Goal: Transaction & Acquisition: Purchase product/service

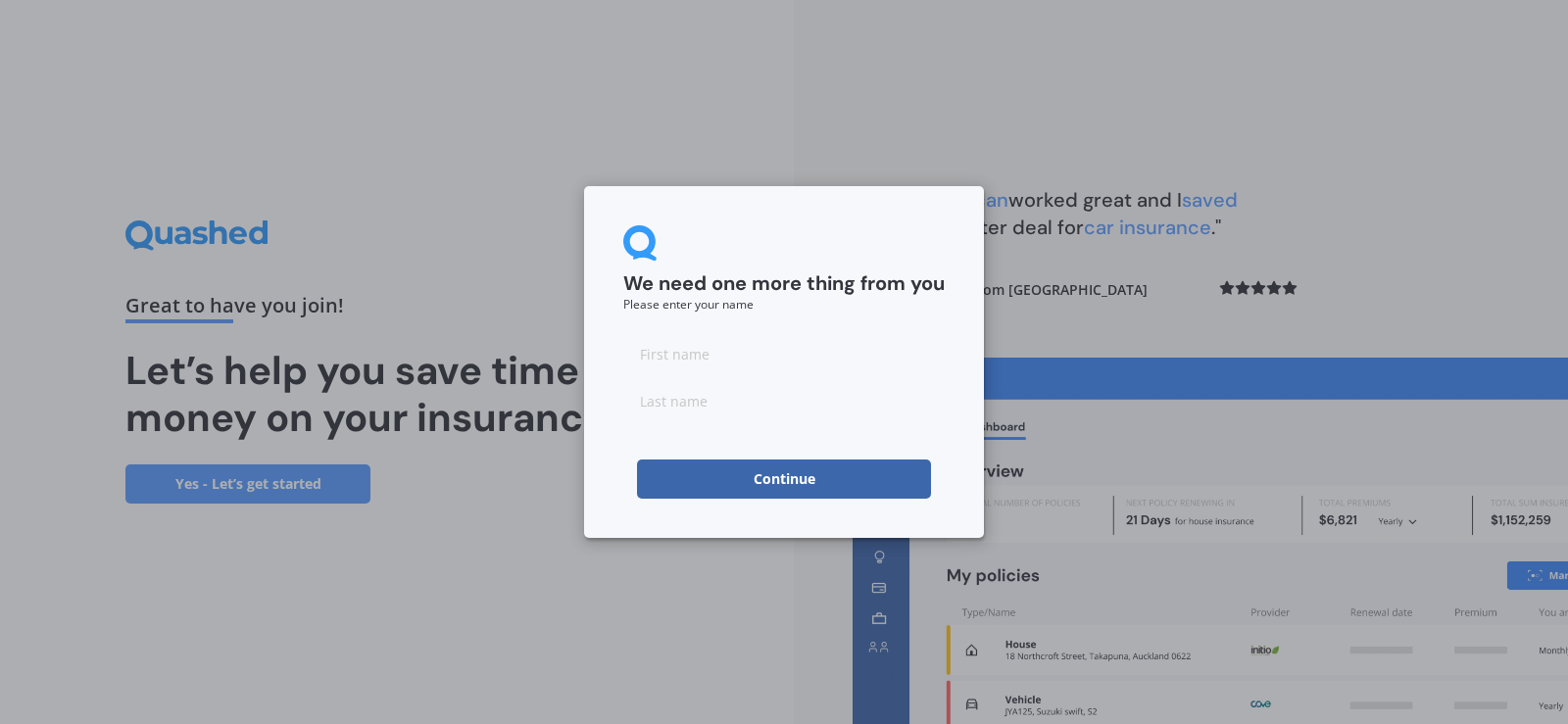
click at [739, 359] on input at bounding box center [784, 354] width 322 height 40
type input "Brent"
type input "Neither"
click at [779, 476] on button "Continue" at bounding box center [784, 480] width 294 height 40
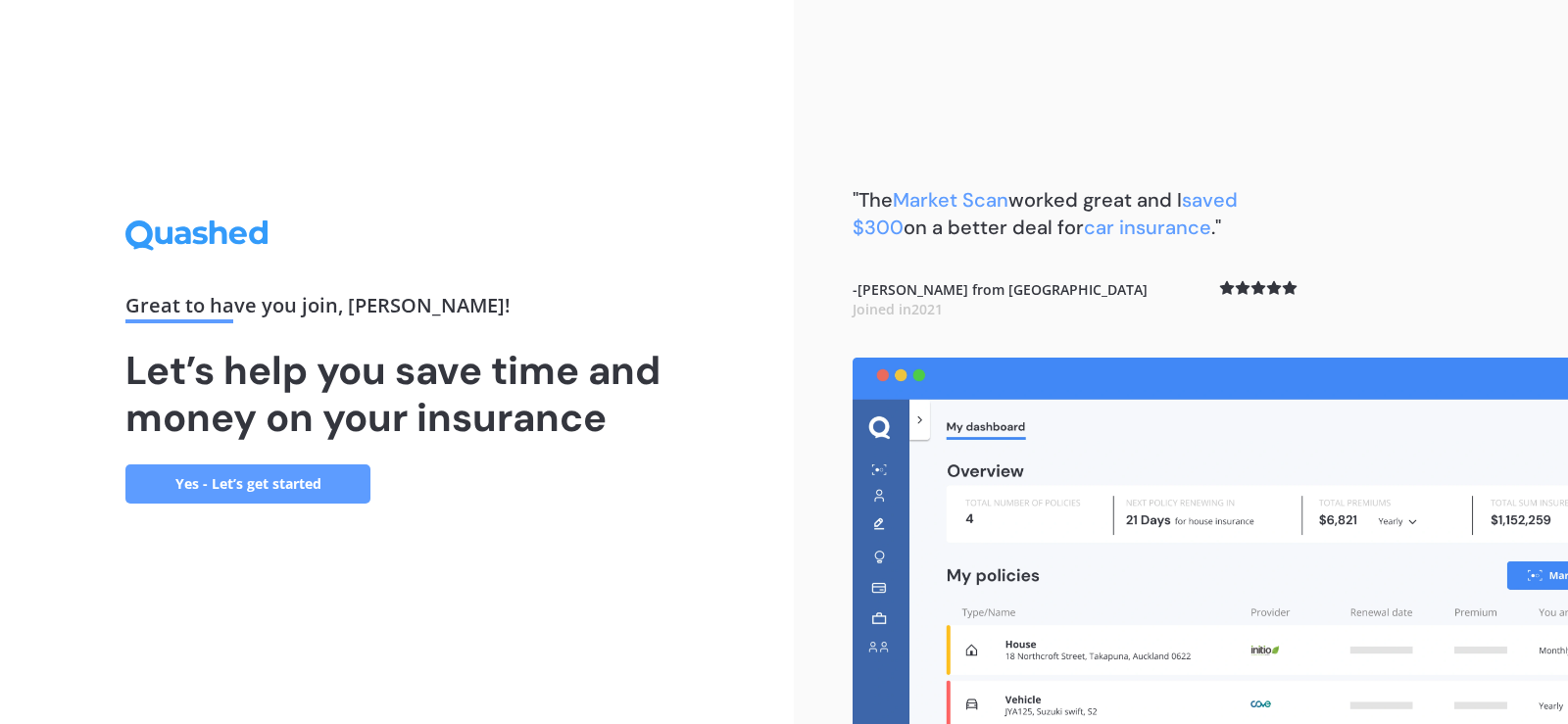
click at [268, 491] on link "Yes - Let’s get started" at bounding box center [248, 484] width 245 height 40
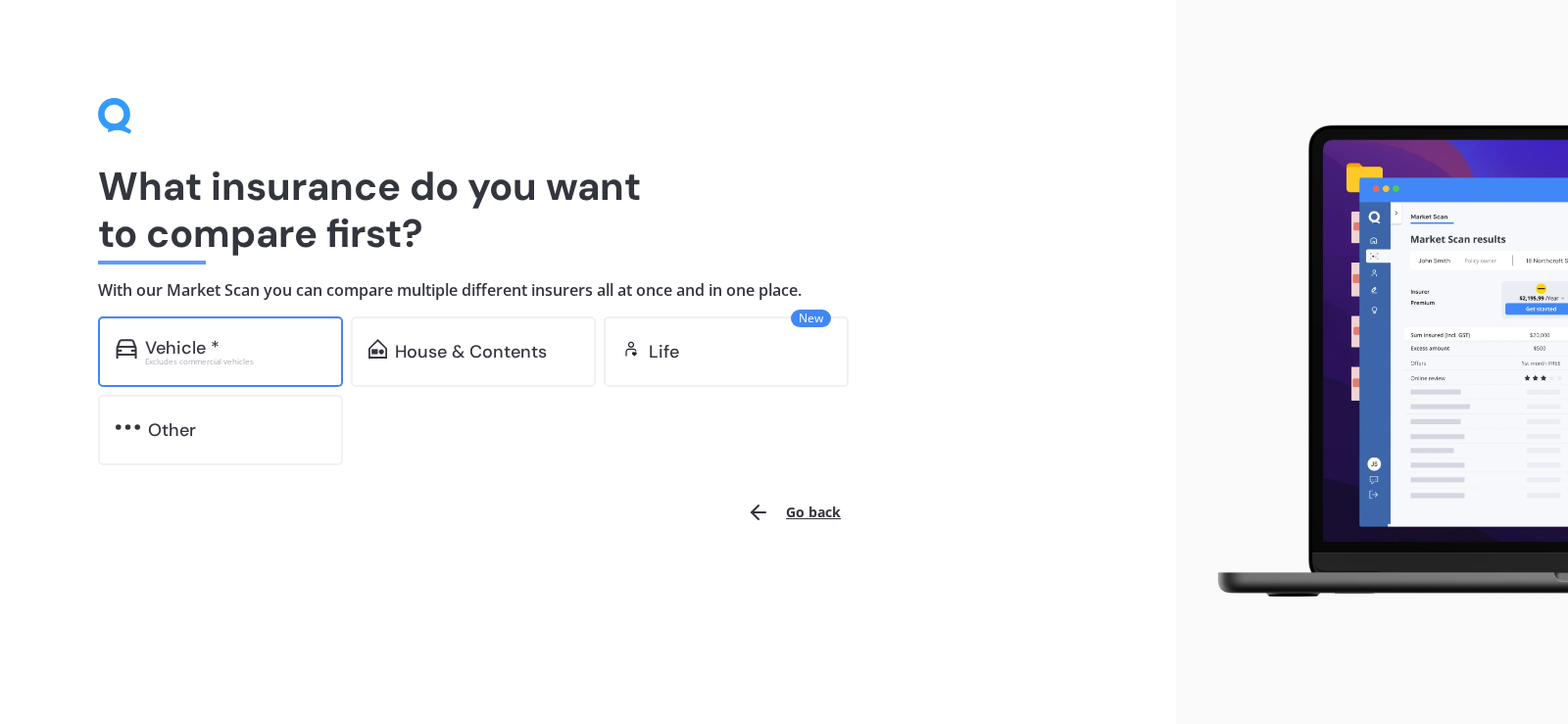
click at [229, 351] on div "Vehicle *" at bounding box center [235, 348] width 181 height 20
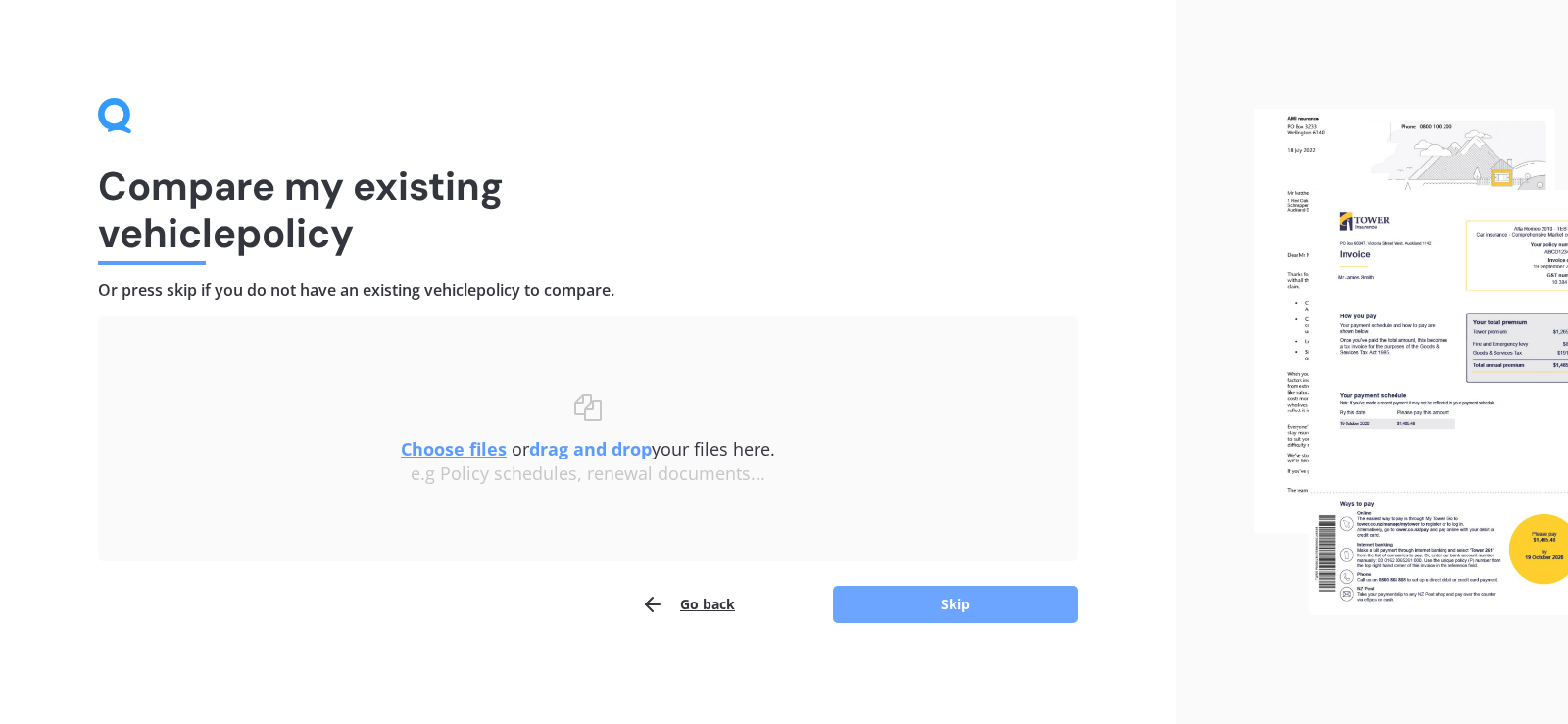
click at [1000, 604] on button "Skip" at bounding box center [956, 605] width 245 height 38
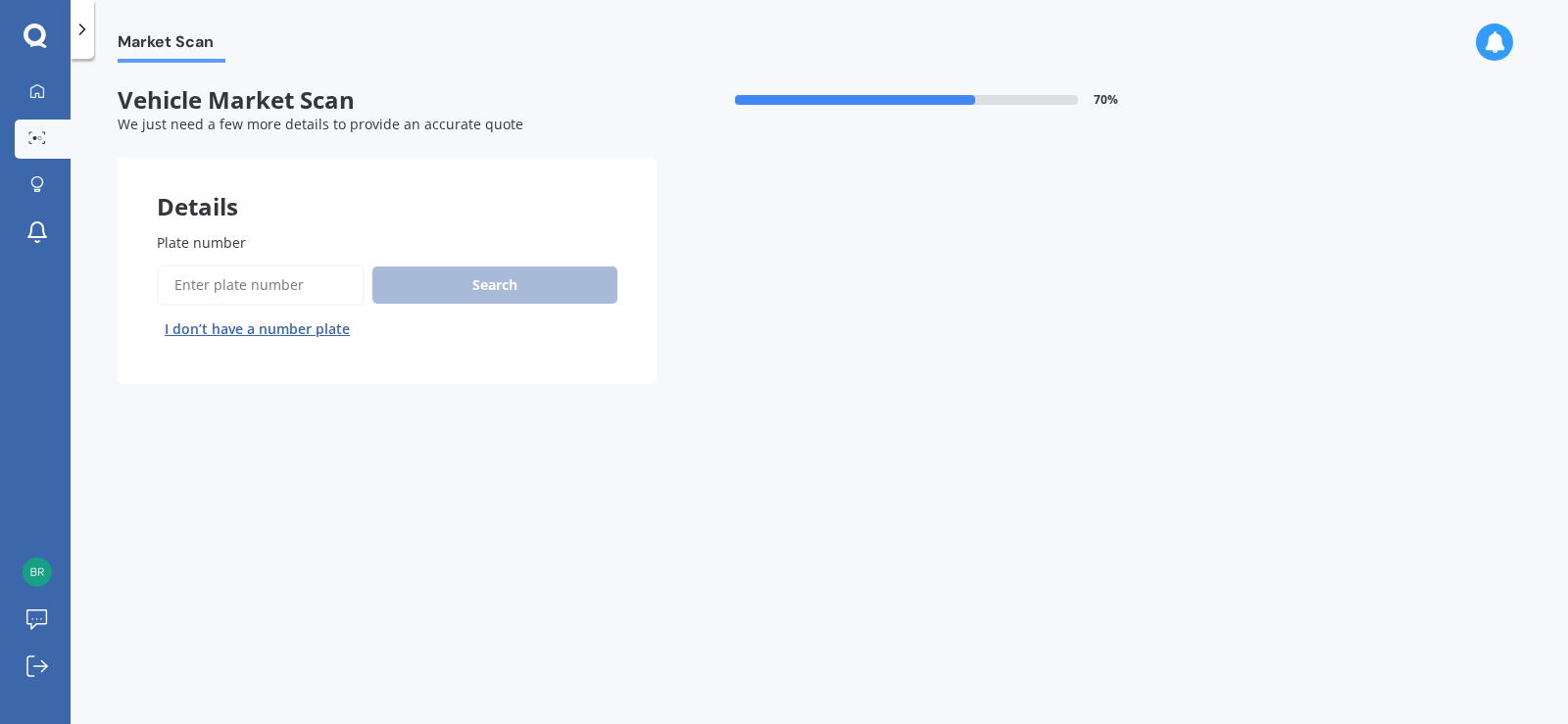
click at [332, 285] on input "Plate number" at bounding box center [261, 285] width 207 height 41
type input "yn5953"
click at [494, 283] on button "Search" at bounding box center [495, 285] width 245 height 38
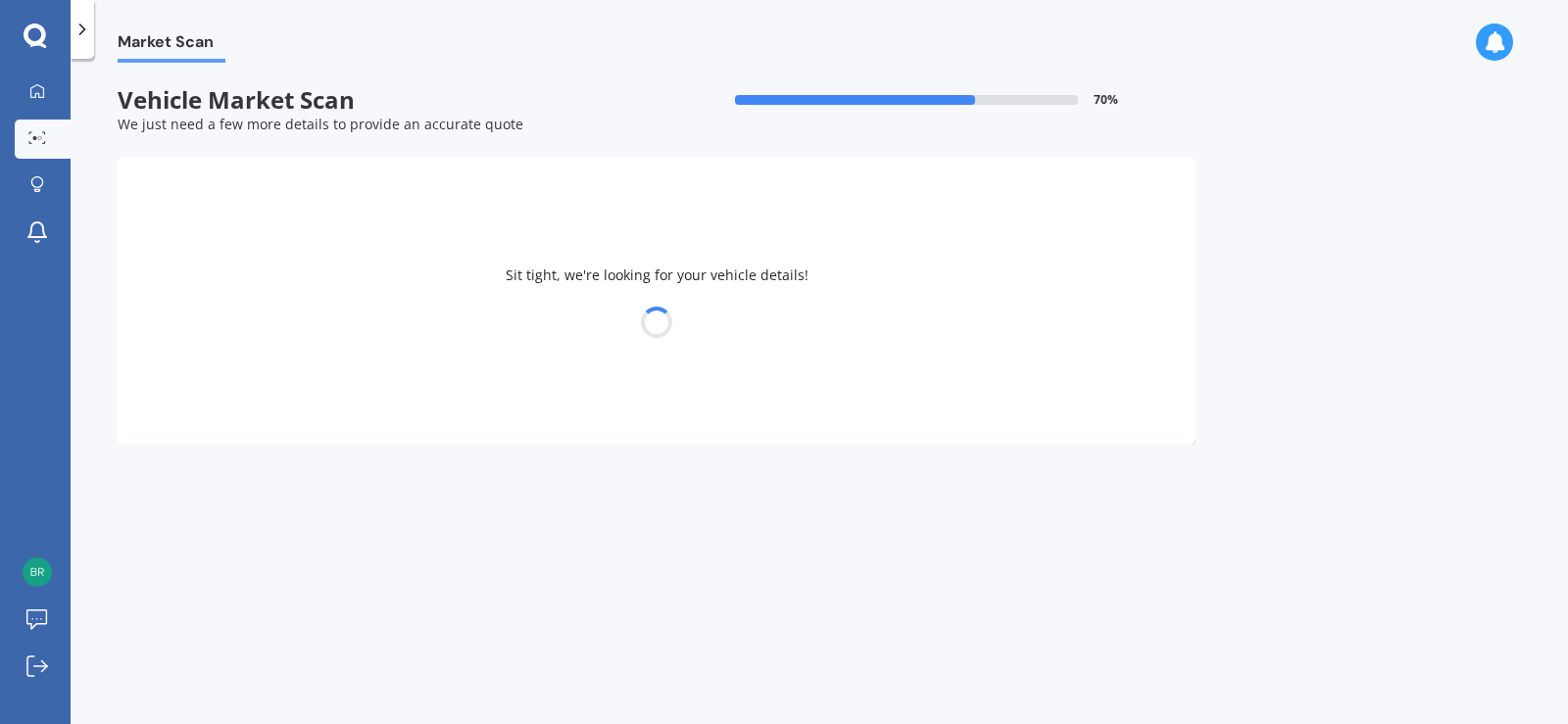
select select "TOYOTA"
select select "SURF"
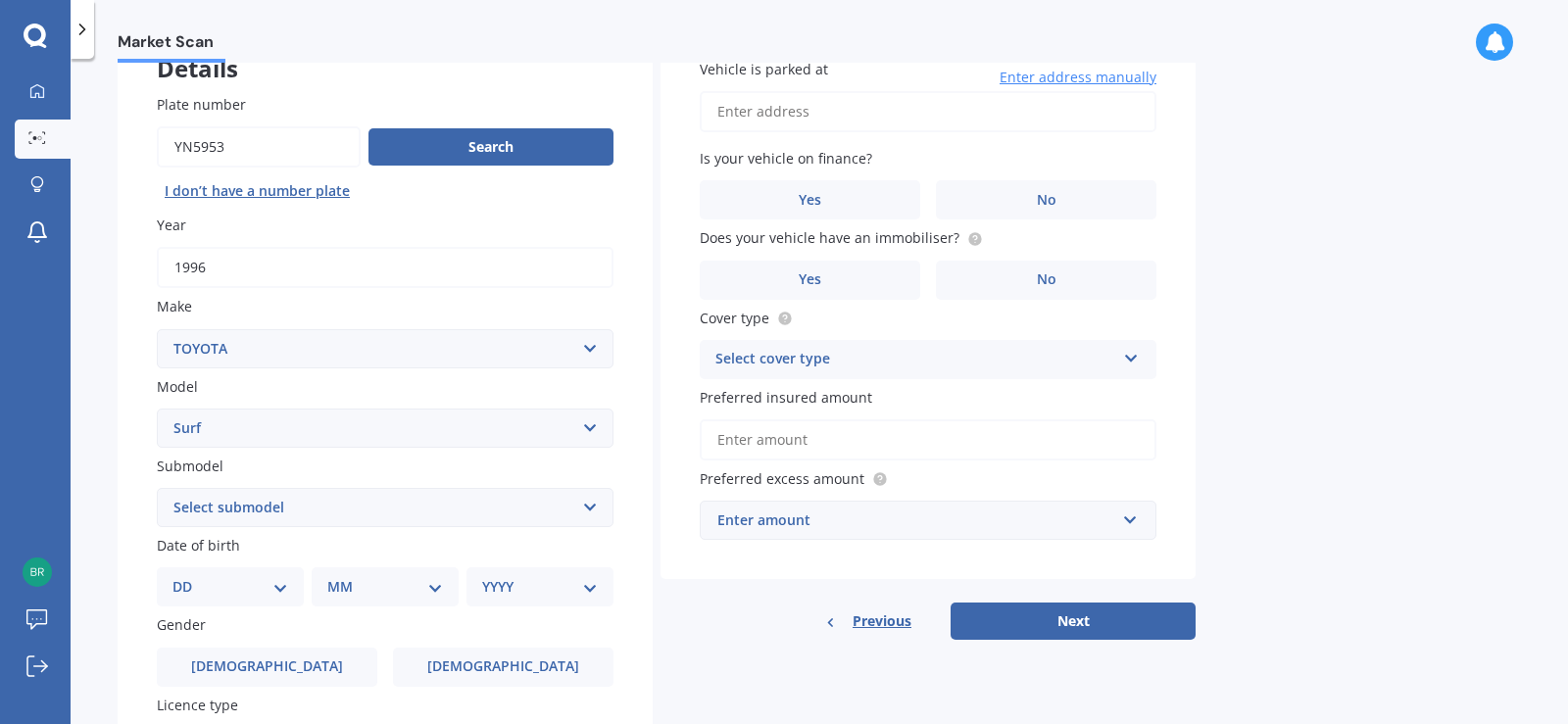
scroll to position [141, 0]
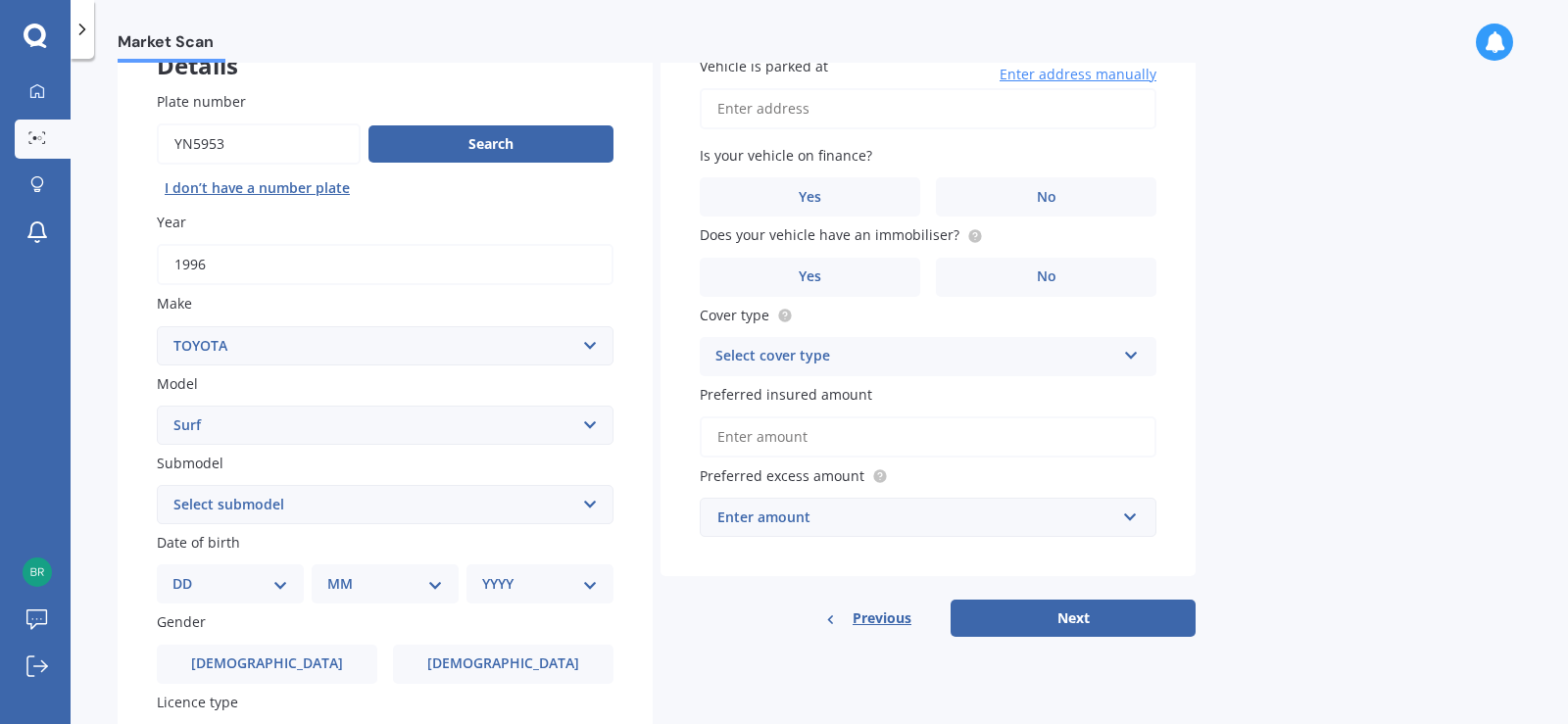
click at [887, 106] on input "Vehicle is parked at" at bounding box center [928, 109] width 457 height 41
type input "25B Wiltshire CourtRangiora 7400"
click at [1039, 198] on span "No" at bounding box center [1047, 198] width 20 height 17
click at [0, 0] on input "No" at bounding box center [0, 0] width 0 height 0
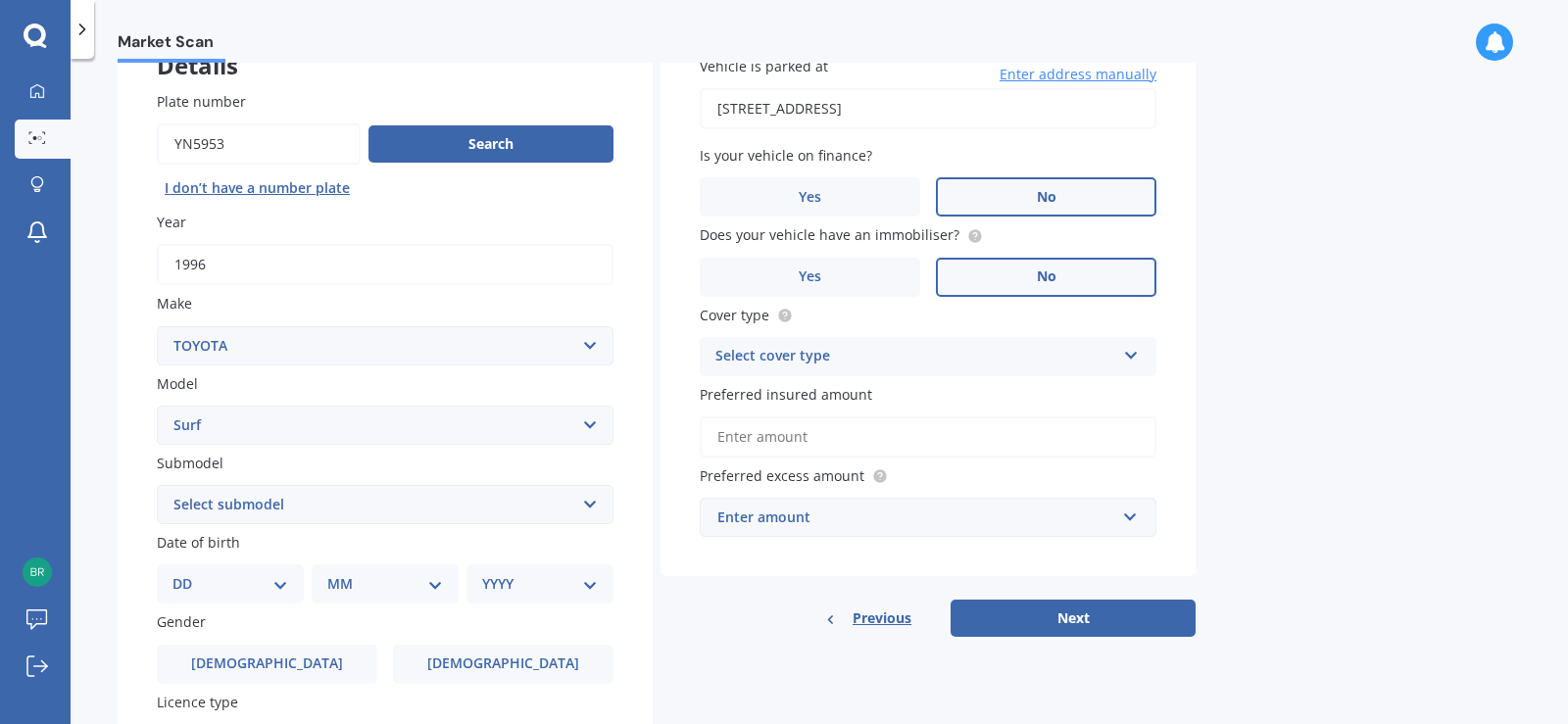
click at [1039, 277] on span "No" at bounding box center [1047, 277] width 20 height 17
click at [0, 0] on input "No" at bounding box center [0, 0] width 0 height 0
click at [1131, 355] on icon at bounding box center [1131, 352] width 17 height 14
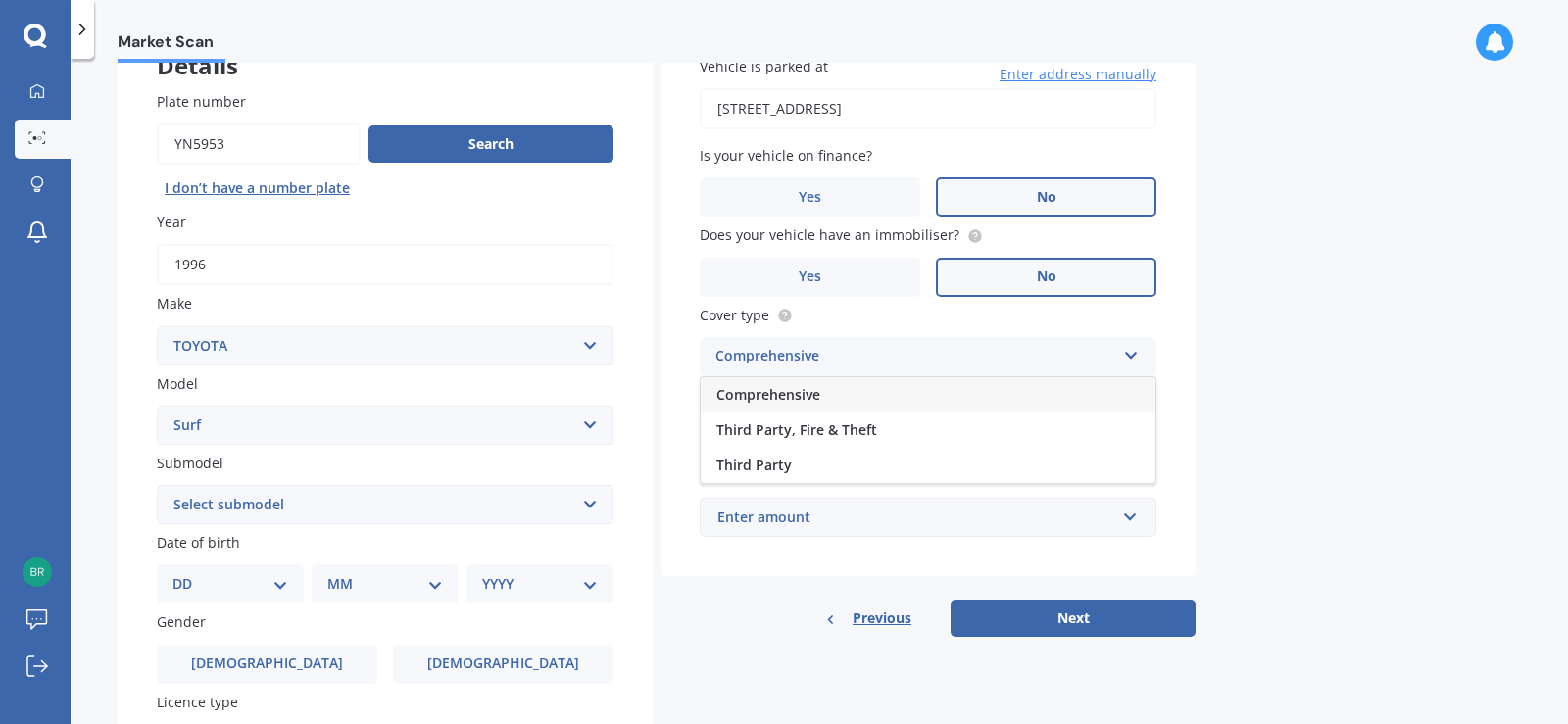
click at [864, 393] on div "Comprehensive" at bounding box center [928, 395] width 455 height 36
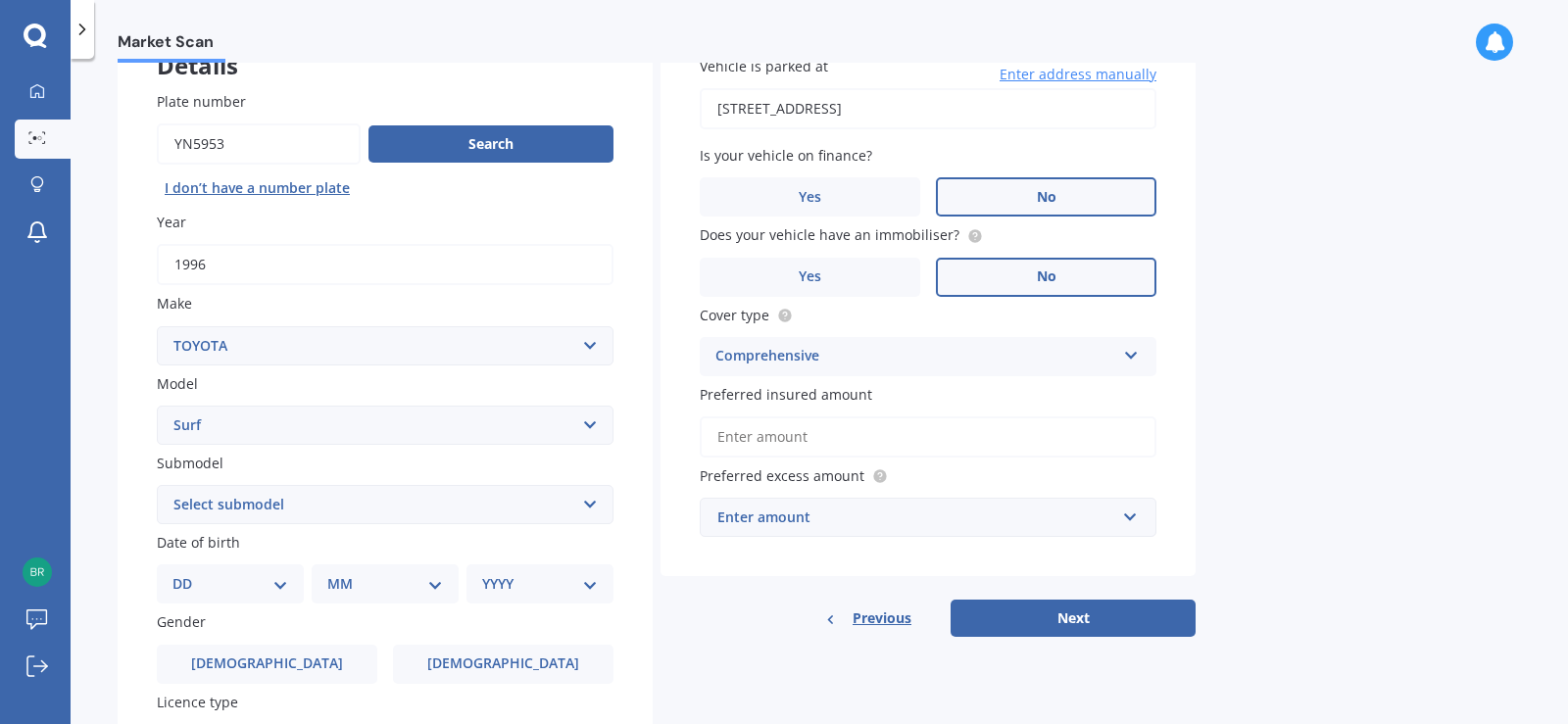
click at [929, 441] on input "Preferred insured amount" at bounding box center [928, 438] width 457 height 41
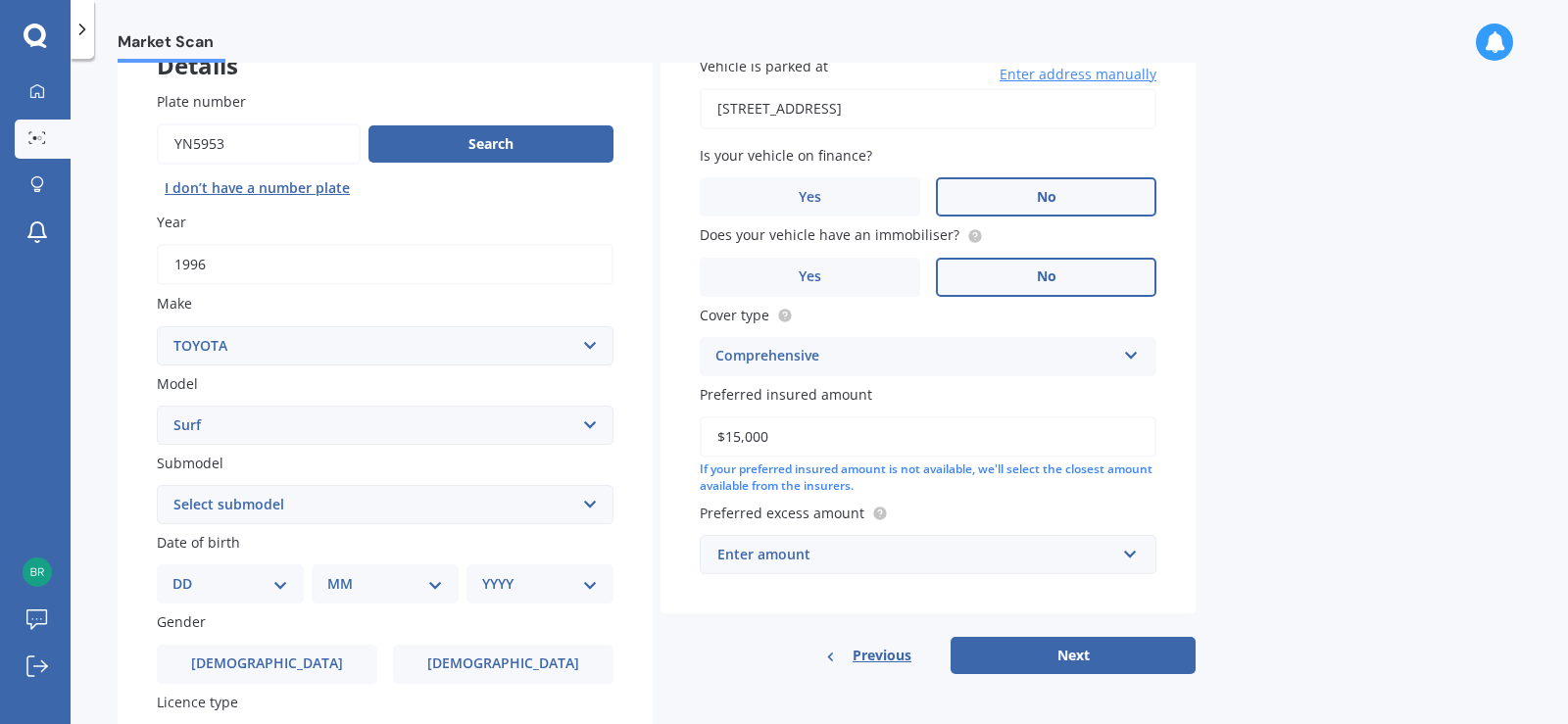
type input "$15,000"
click at [1123, 563] on input "text" at bounding box center [921, 555] width 439 height 38
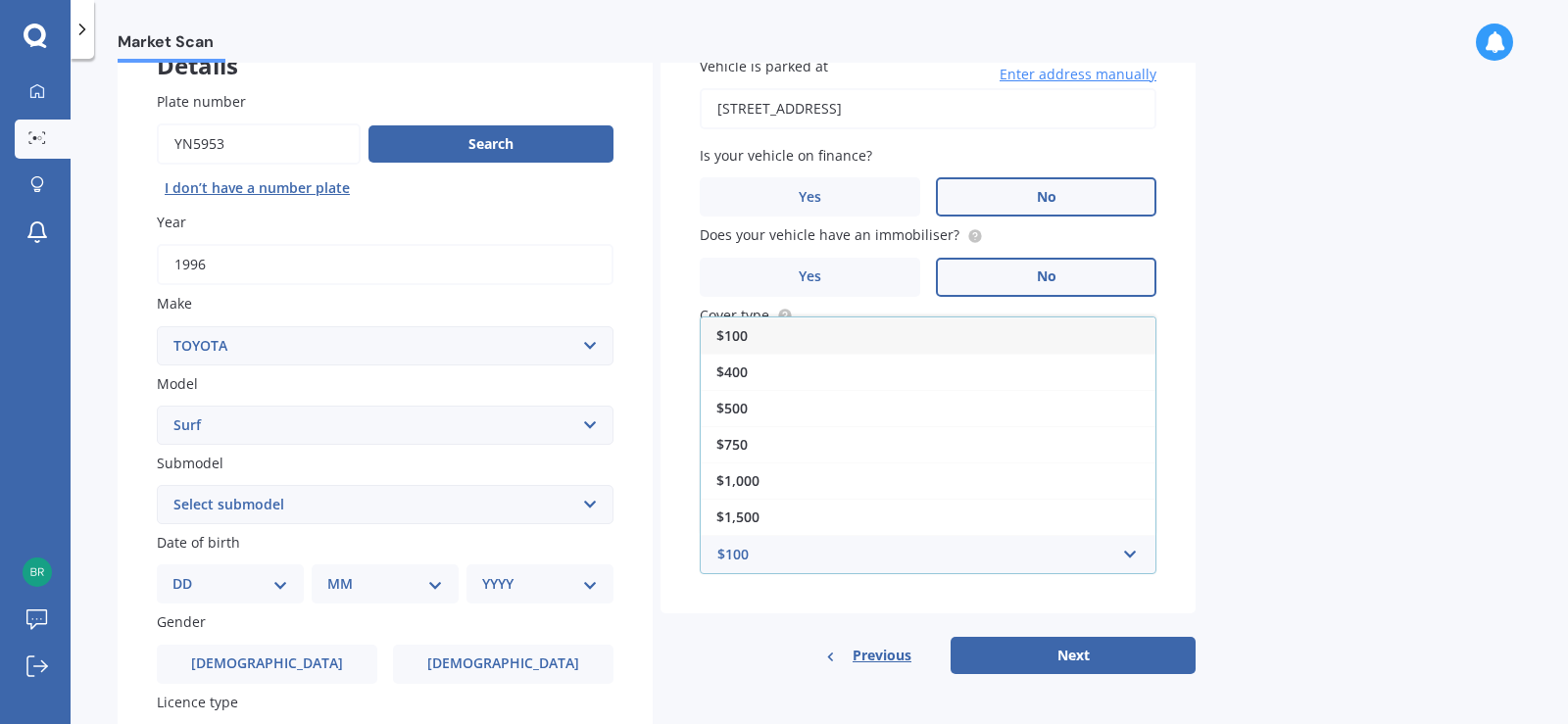
click at [746, 341] on span "$100" at bounding box center [733, 336] width 32 height 19
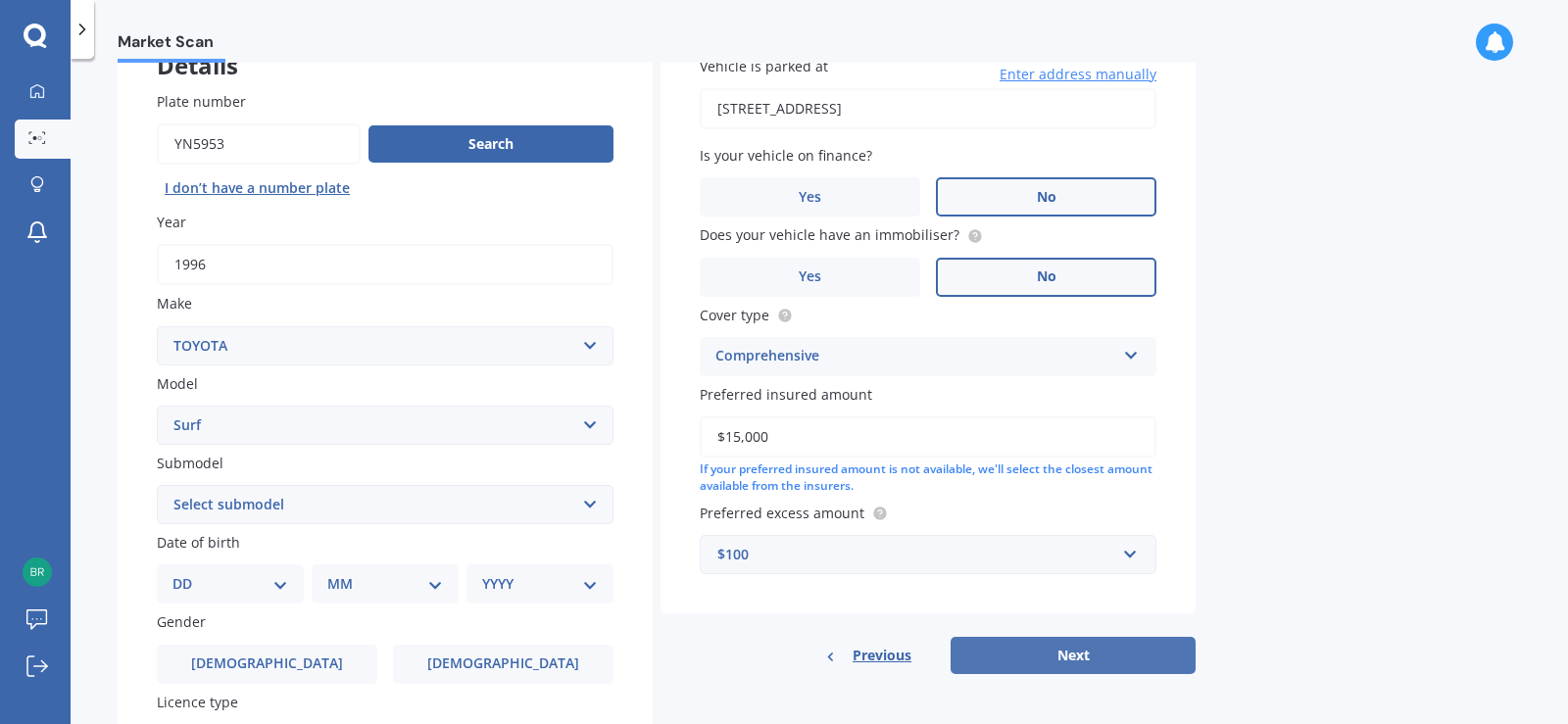
click at [1085, 654] on button "Next" at bounding box center [1073, 656] width 245 height 38
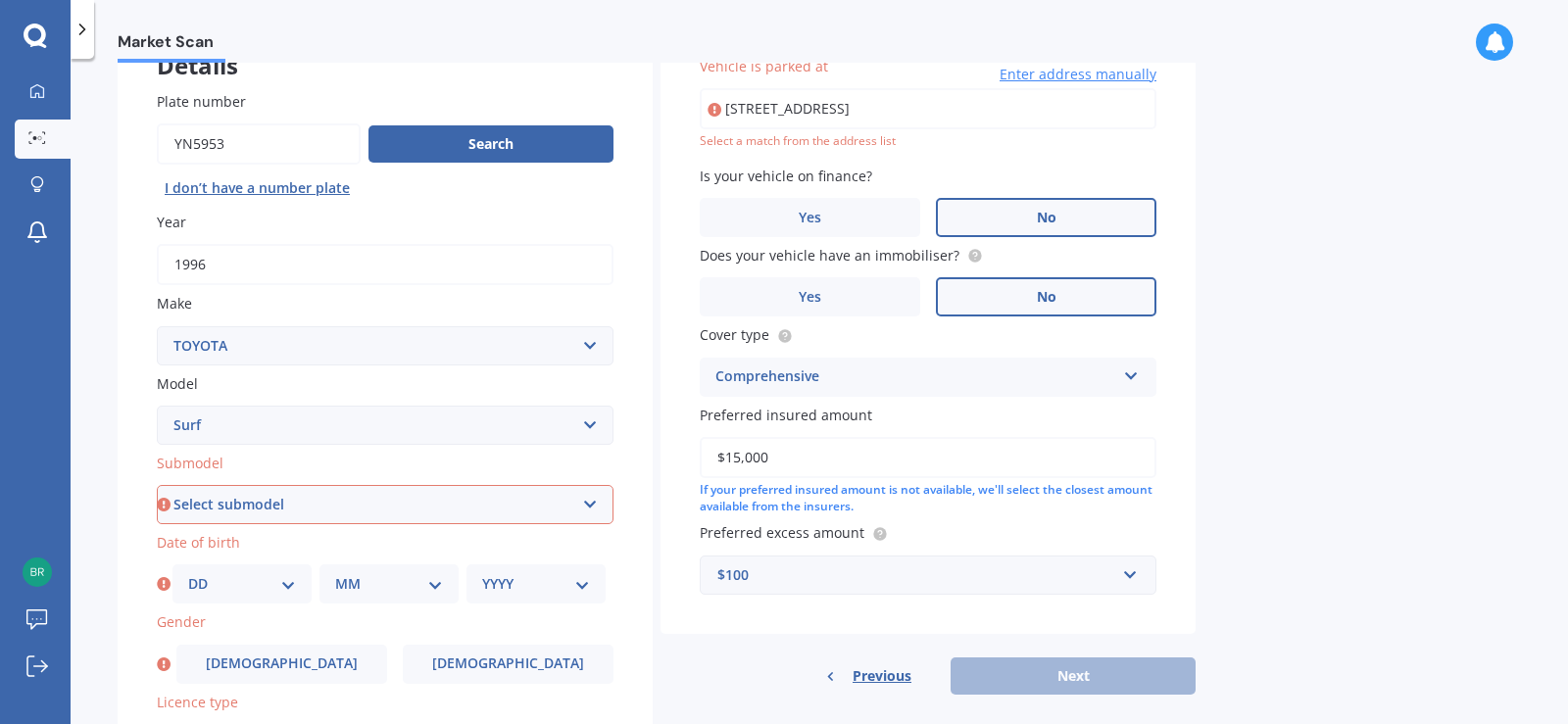
click at [590, 502] on select "Select submodel (All other) 2.4 Diesel Non-Turbo 2.4 Petrol 2.7 Diesel Non-Turb…" at bounding box center [385, 505] width 457 height 40
select select "3.0 DIESEL TURBO"
click at [157, 485] on select "Select submodel (All other) 2.4 Diesel Non-Turbo 2.4 Petrol 2.7 Diesel Non-Turb…" at bounding box center [385, 505] width 457 height 40
click at [286, 587] on select "DD 01 02 03 04 05 06 07 08 09 10 11 12 13 14 15 16 17 18 19 20 21 22 23 24 25 2…" at bounding box center [242, 585] width 108 height 22
select select "23"
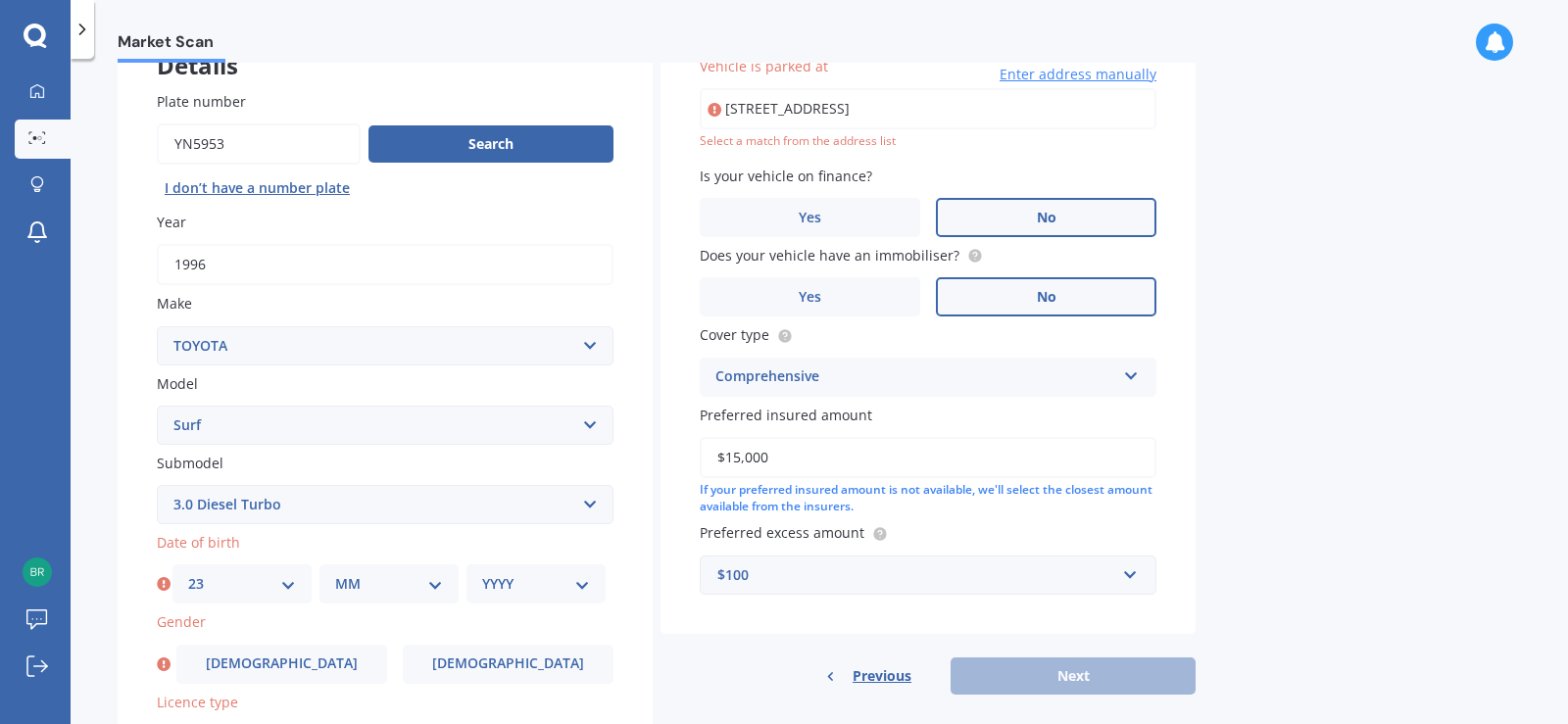
click at [189, 574] on select "DD 01 02 03 04 05 06 07 08 09 10 11 12 13 14 15 16 17 18 19 20 21 22 23 24 25 2…" at bounding box center [242, 585] width 108 height 22
click at [431, 583] on select "MM 01 02 03 04 05 06 07 08 09 10 11 12" at bounding box center [388, 585] width 108 height 22
select select "05"
click at [335, 574] on select "MM 01 02 03 04 05 06 07 08 09 10 11 12" at bounding box center [388, 585] width 108 height 22
click at [580, 588] on select "YYYY 2025 2024 2023 2022 2021 2020 2019 2018 2017 2016 2015 2014 2013 2012 2011…" at bounding box center [535, 585] width 108 height 22
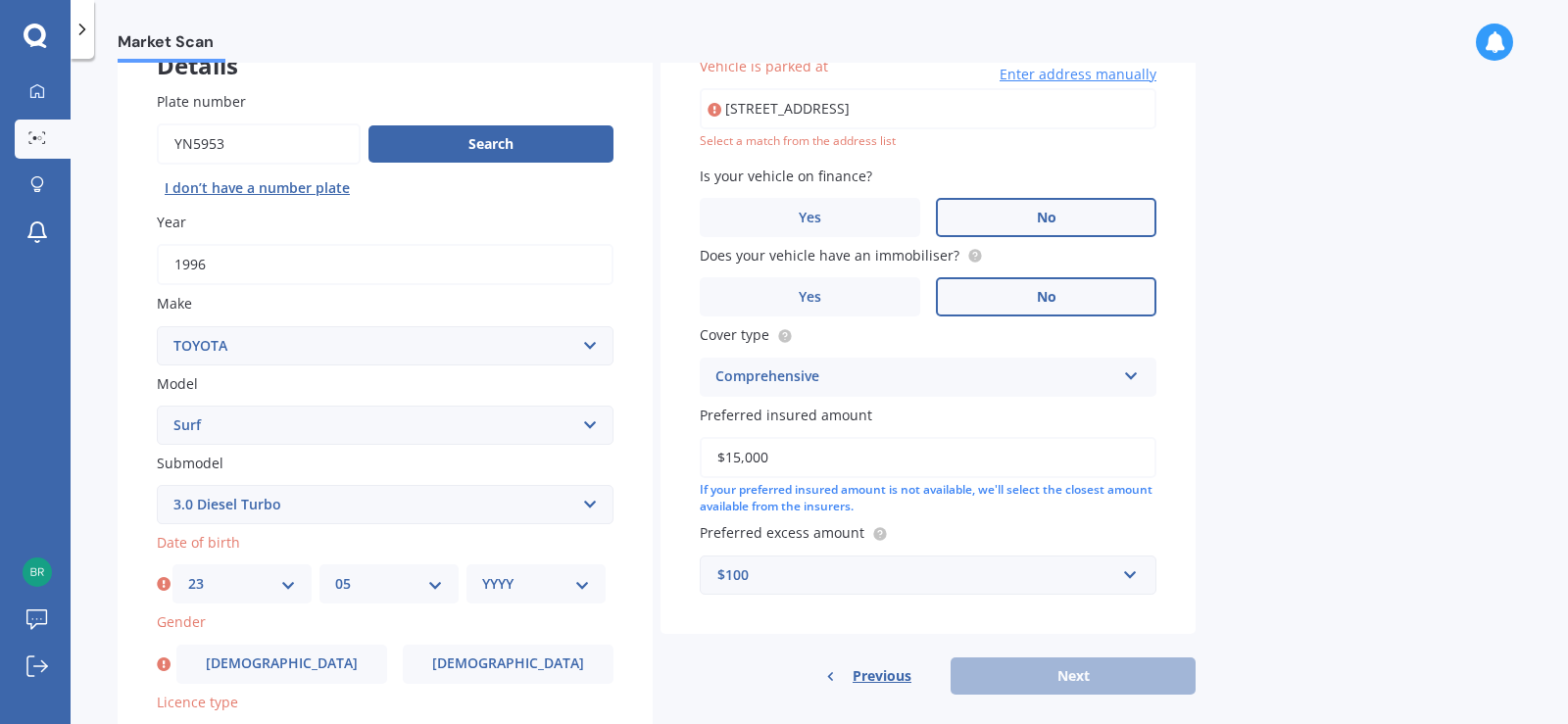
select select "1973"
click at [482, 574] on select "YYYY 2025 2024 2023 2022 2021 2020 2019 2018 2017 2016 2015 2014 2013 2012 2011…" at bounding box center [535, 585] width 108 height 22
click at [322, 667] on label "Male" at bounding box center [281, 665] width 210 height 40
click at [0, 0] on input "Male" at bounding box center [0, 0] width 0 height 0
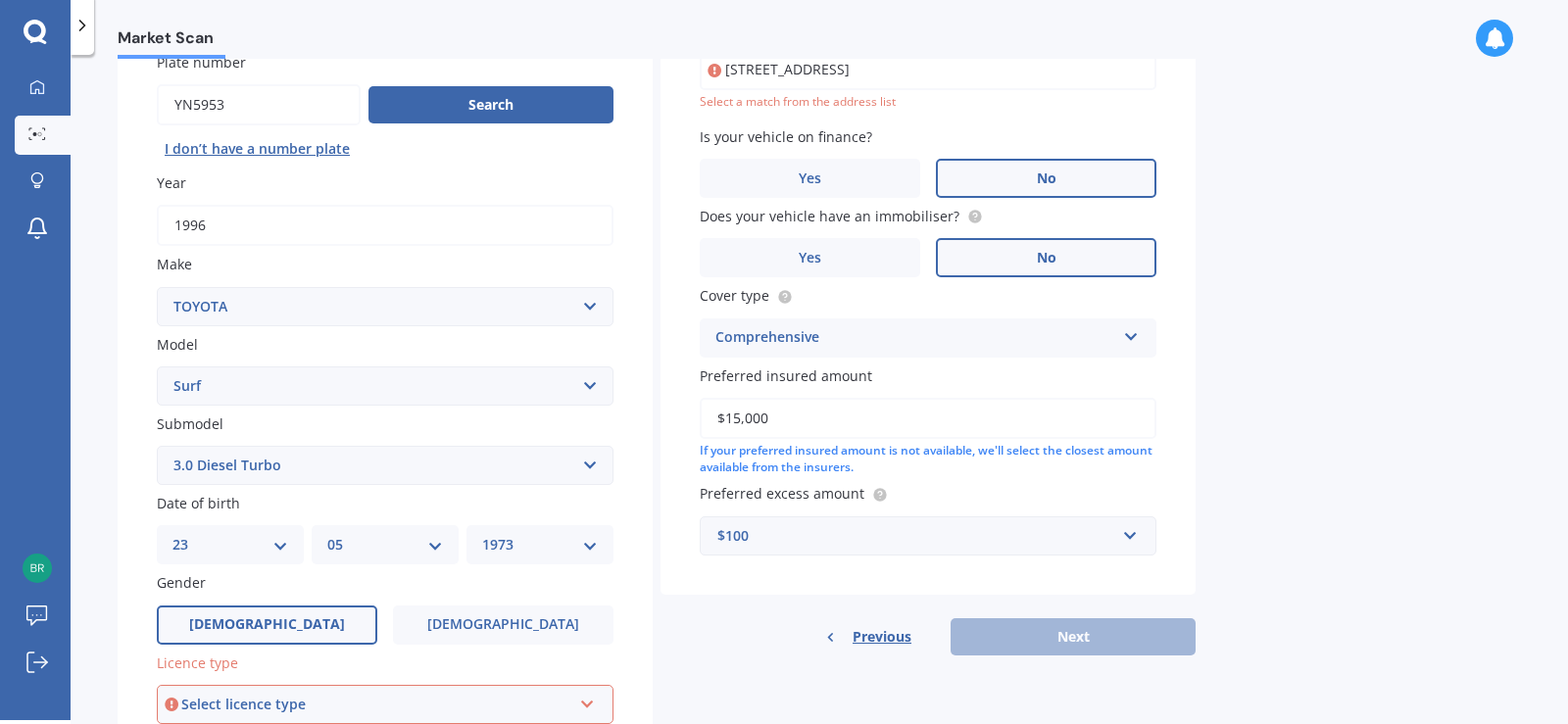
scroll to position [430, 0]
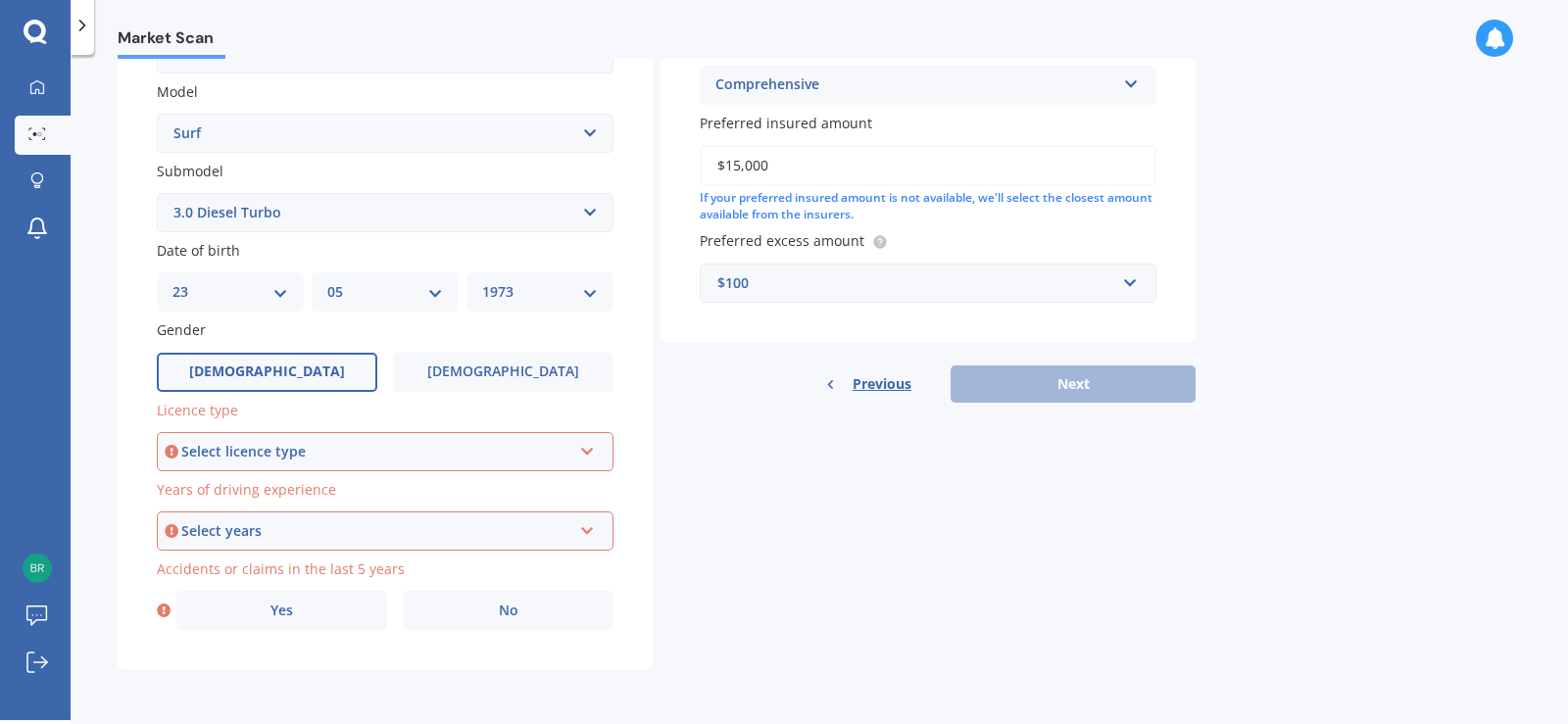
click at [589, 455] on icon at bounding box center [588, 448] width 17 height 14
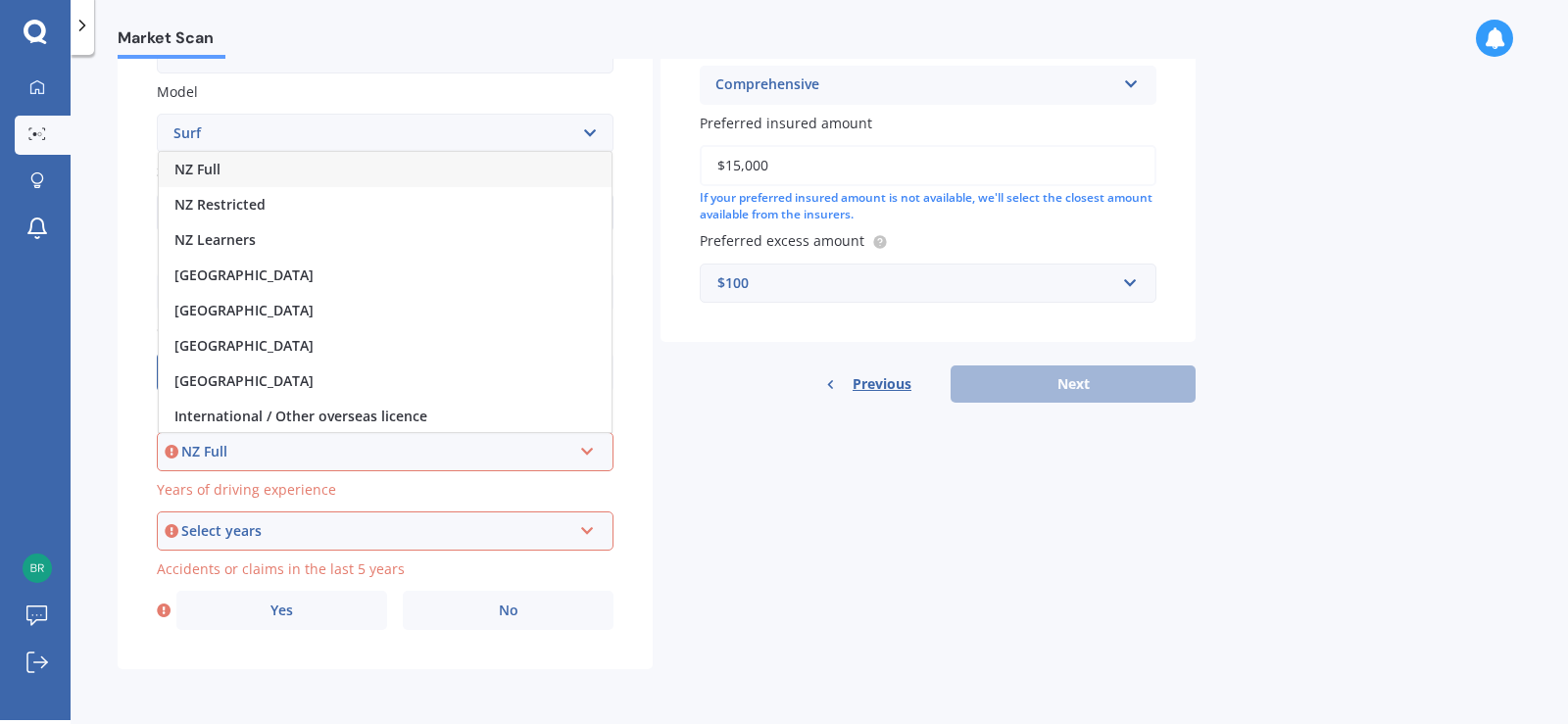
click at [231, 442] on div "NZ Full" at bounding box center [376, 452] width 390 height 22
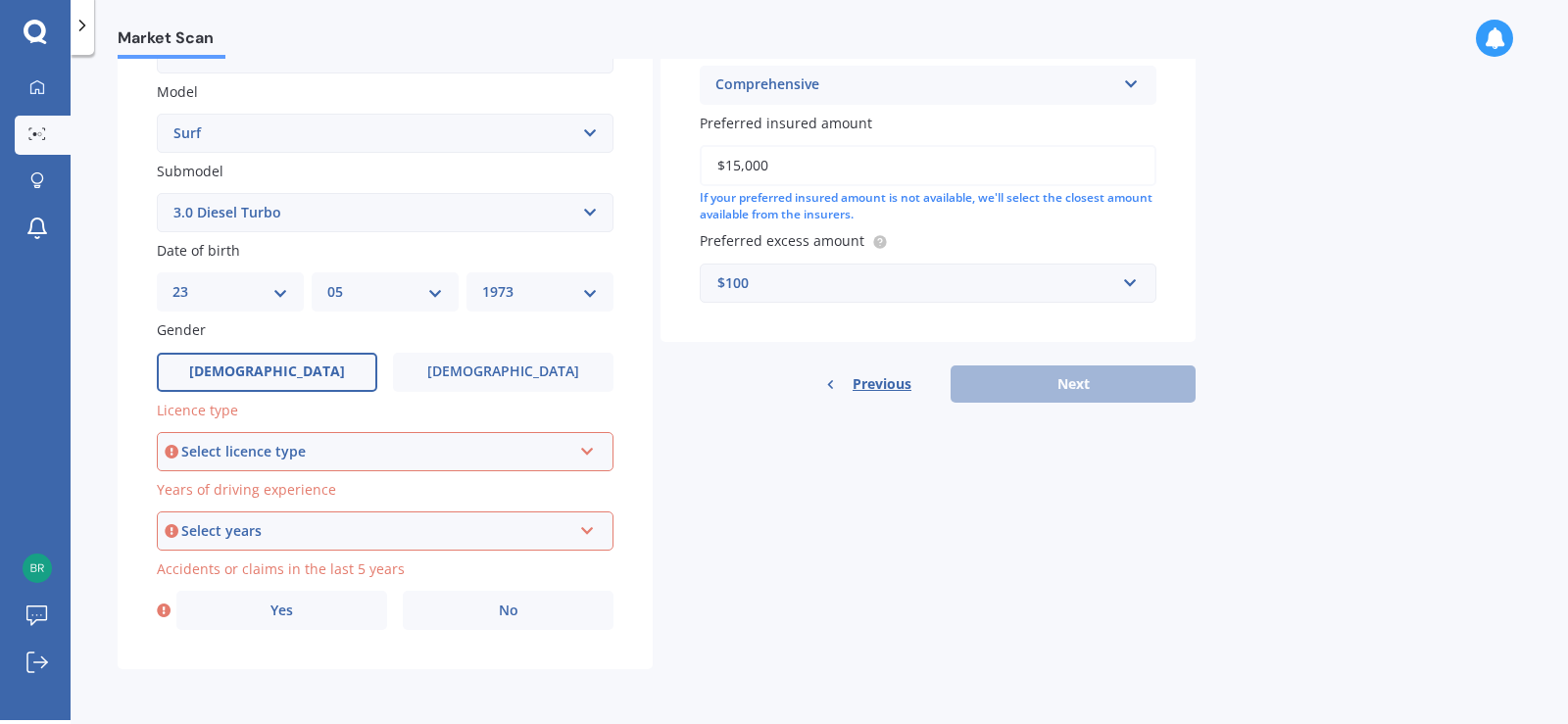
click at [590, 532] on icon at bounding box center [588, 527] width 17 height 14
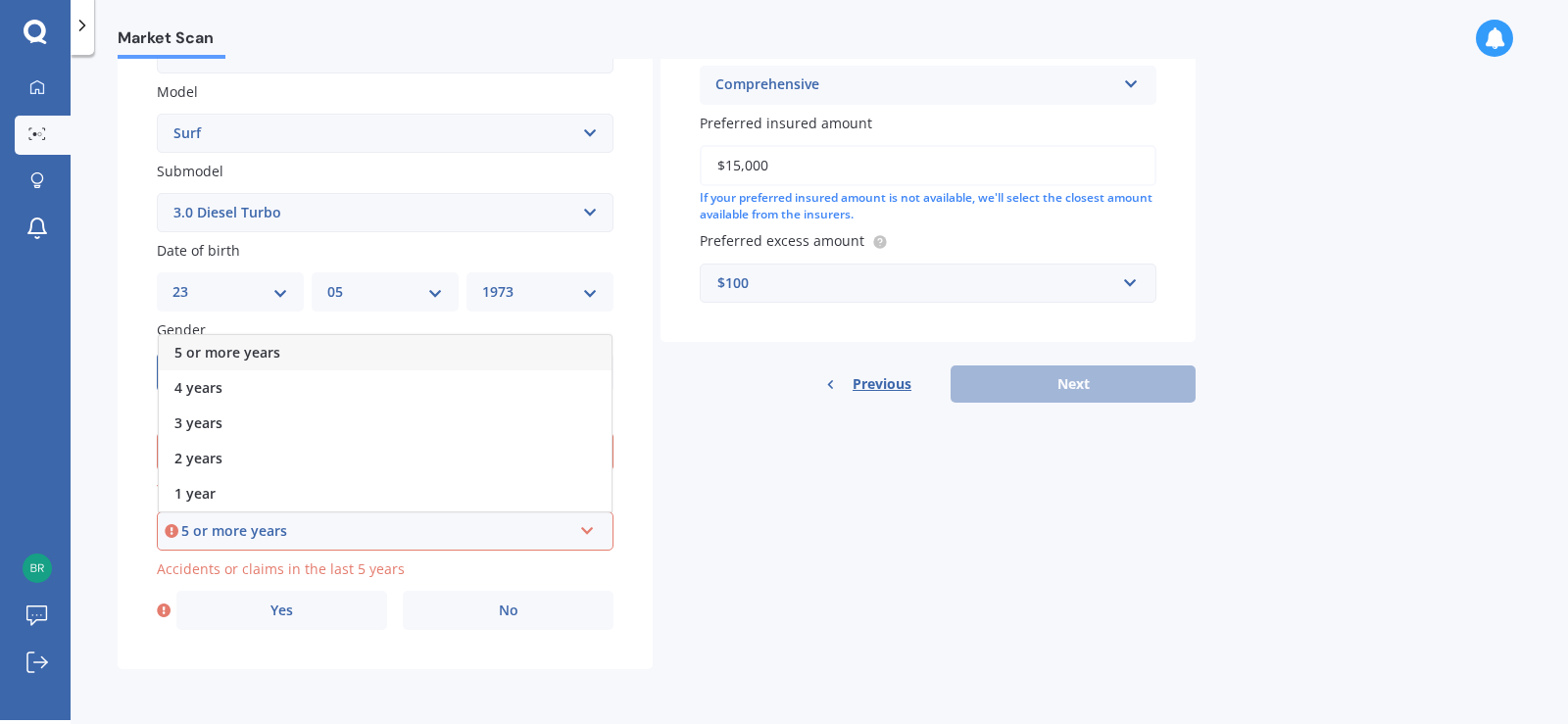
click at [253, 353] on span "5 or more years" at bounding box center [227, 352] width 106 height 19
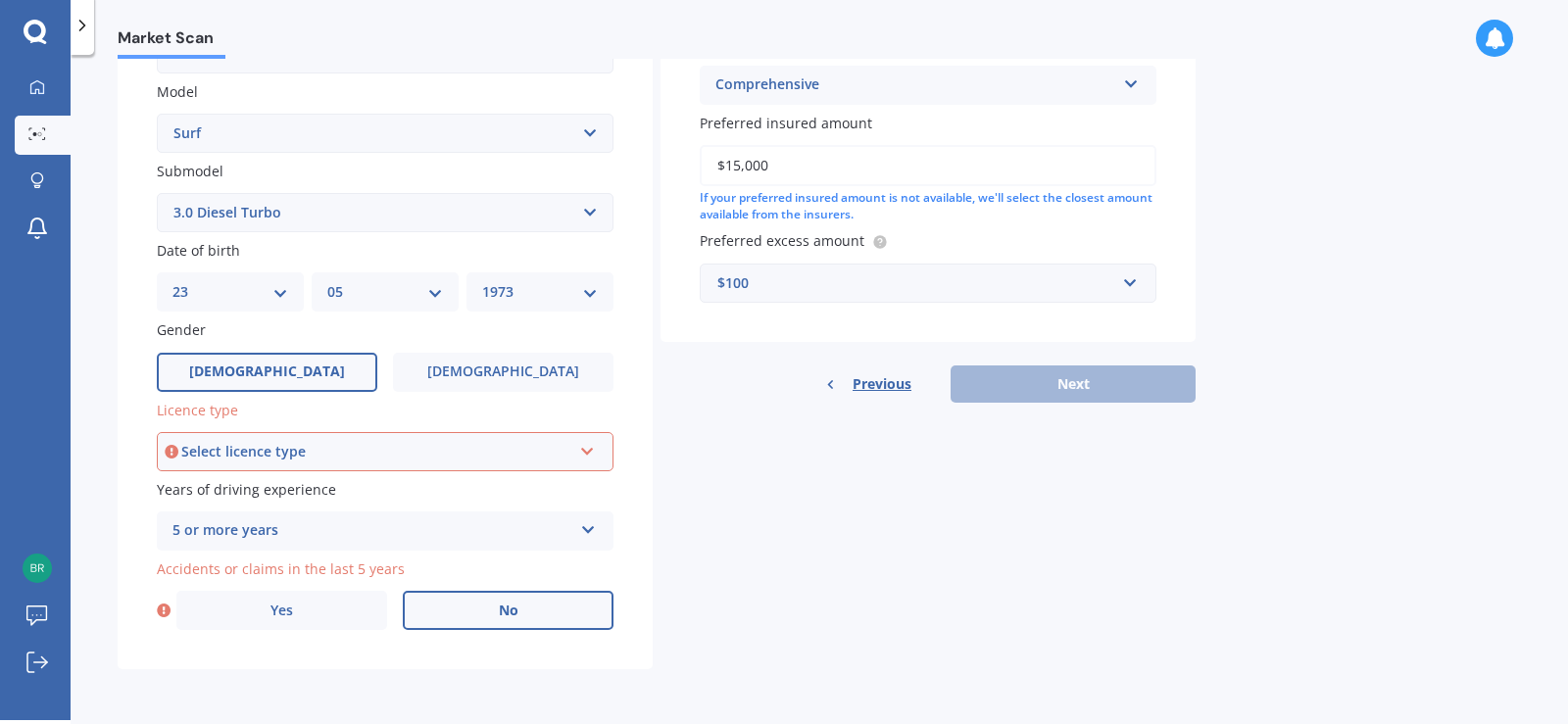
click at [501, 617] on span "No" at bounding box center [509, 610] width 20 height 17
click at [0, 0] on input "No" at bounding box center [0, 0] width 0 height 0
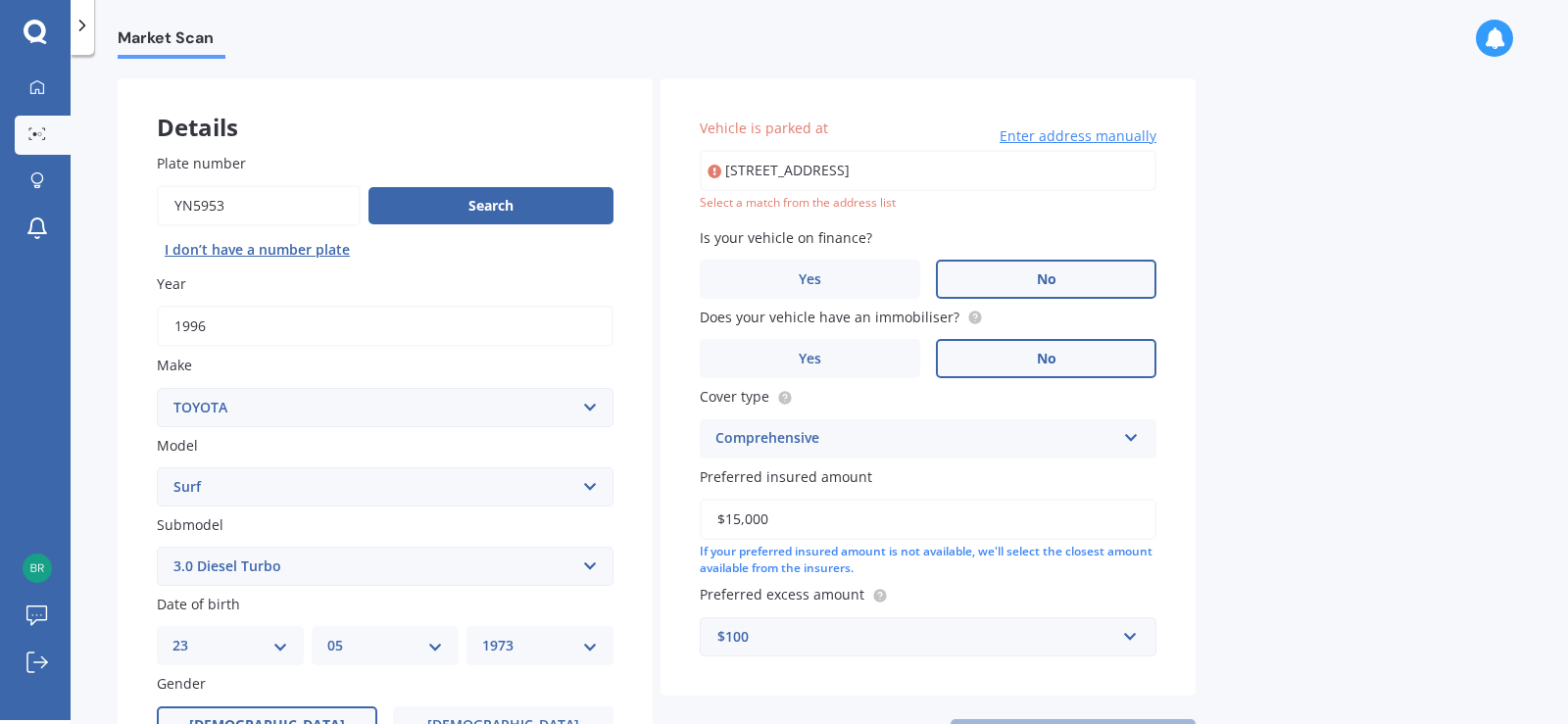
scroll to position [67, 0]
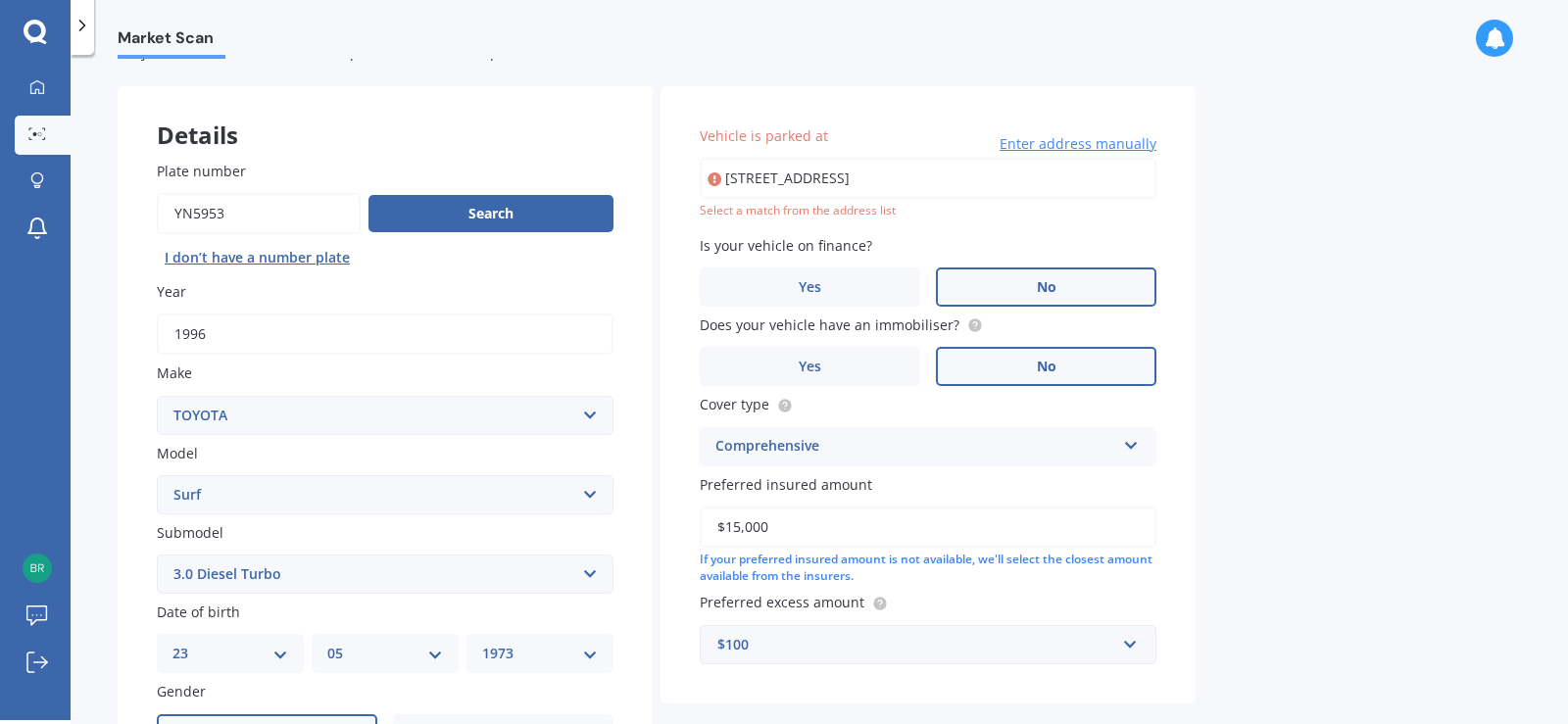
click at [966, 178] on input "25B Wiltshire CourtRangiora 7400" at bounding box center [928, 179] width 457 height 41
click at [940, 181] on input "25B Wiltshire CourtRangiora 7400" at bounding box center [928, 179] width 457 height 41
click at [966, 174] on input "25B Wiltshire CourtRangiora 7400" at bounding box center [928, 179] width 457 height 41
click at [1227, 261] on div "Market Scan Vehicle Market Scan 70 % We just need a few more details to provide…" at bounding box center [819, 392] width 1498 height 666
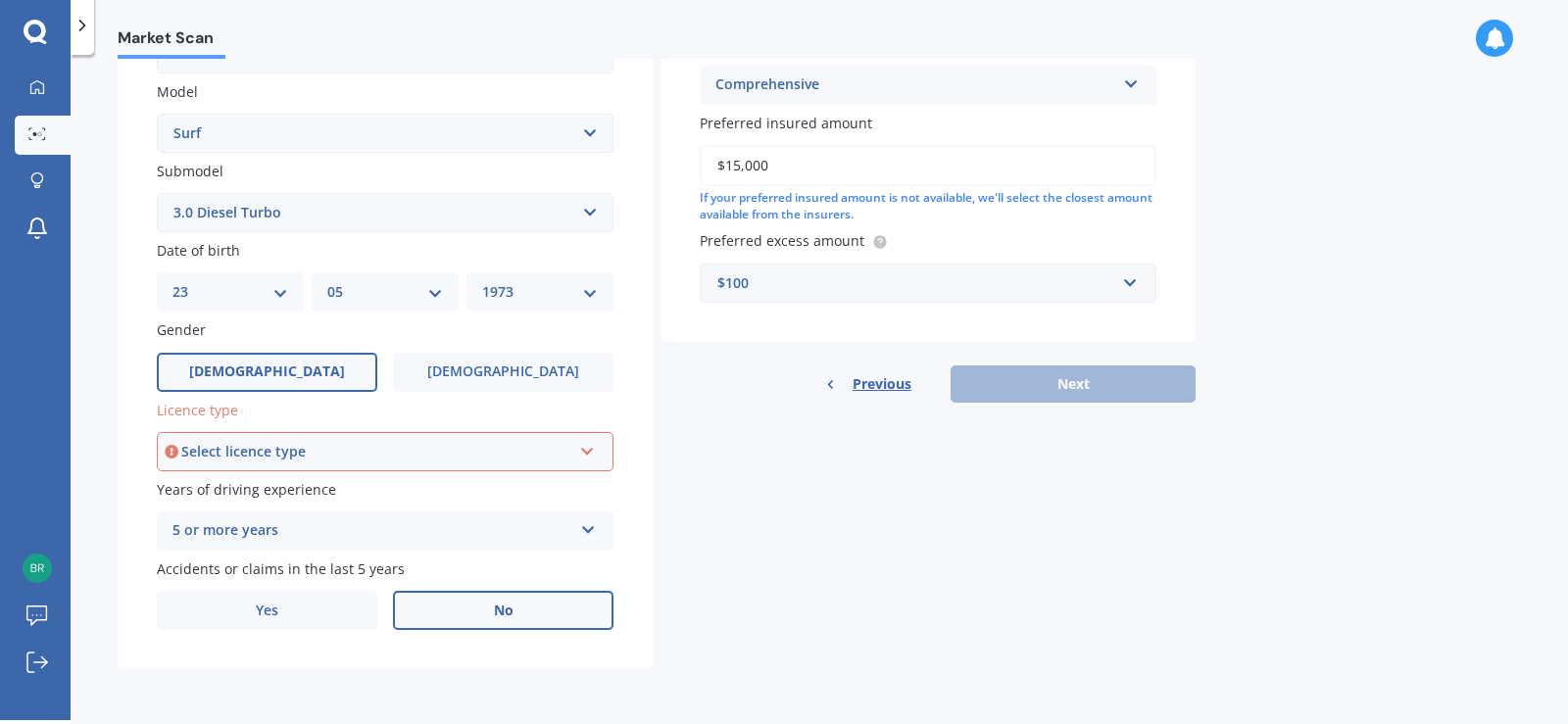
click at [588, 450] on icon at bounding box center [588, 448] width 17 height 14
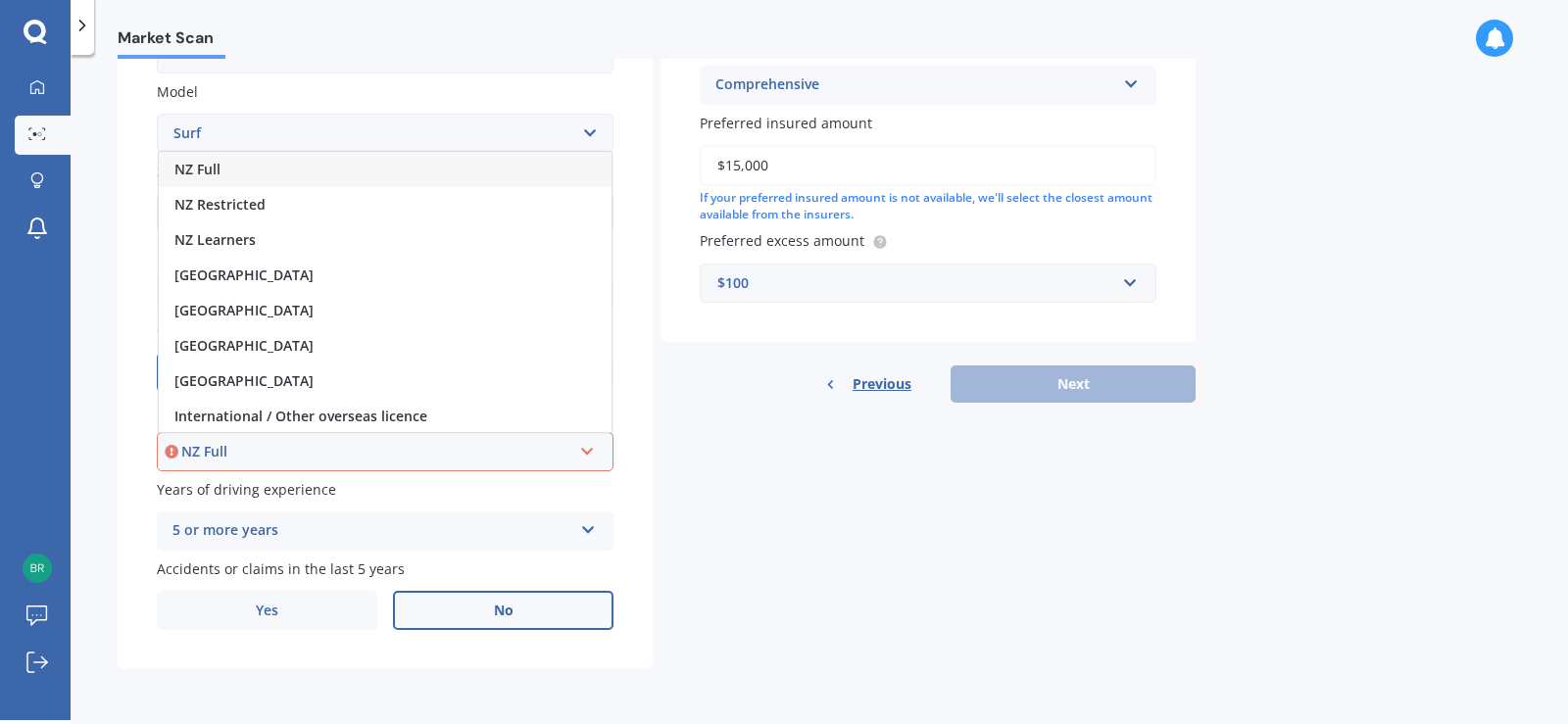
click at [233, 458] on div "NZ Full" at bounding box center [376, 452] width 390 height 22
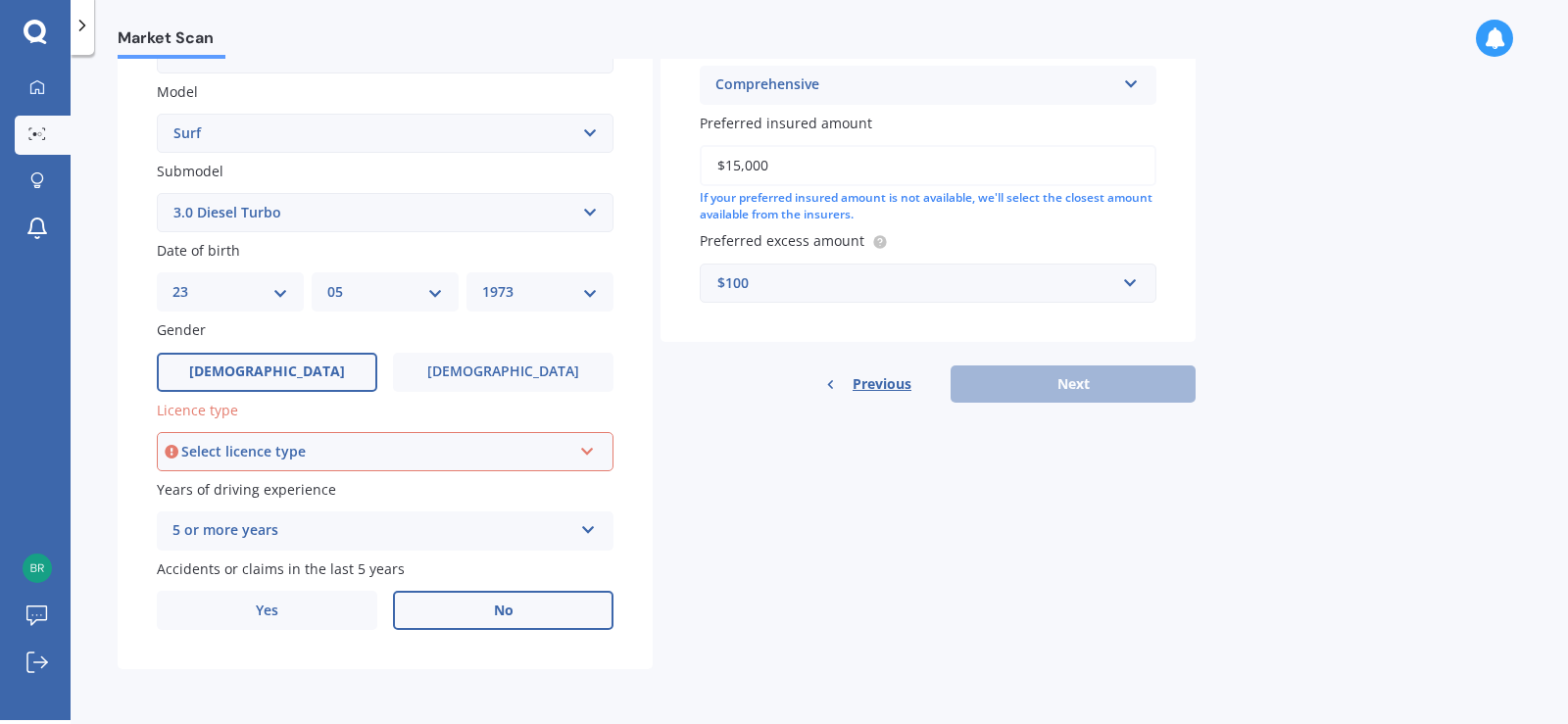
click at [591, 454] on icon at bounding box center [588, 448] width 17 height 14
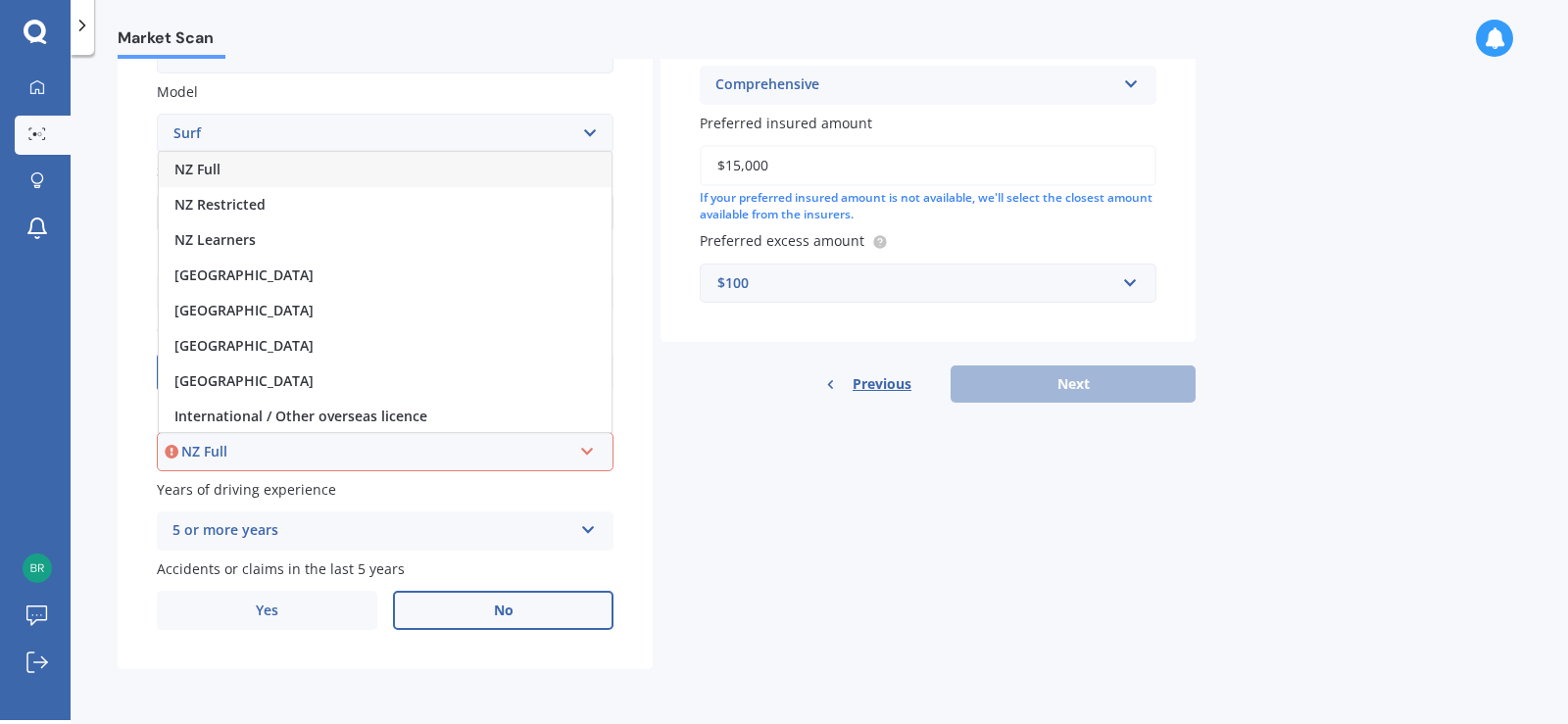
click at [214, 171] on span "NZ Full" at bounding box center [197, 169] width 46 height 19
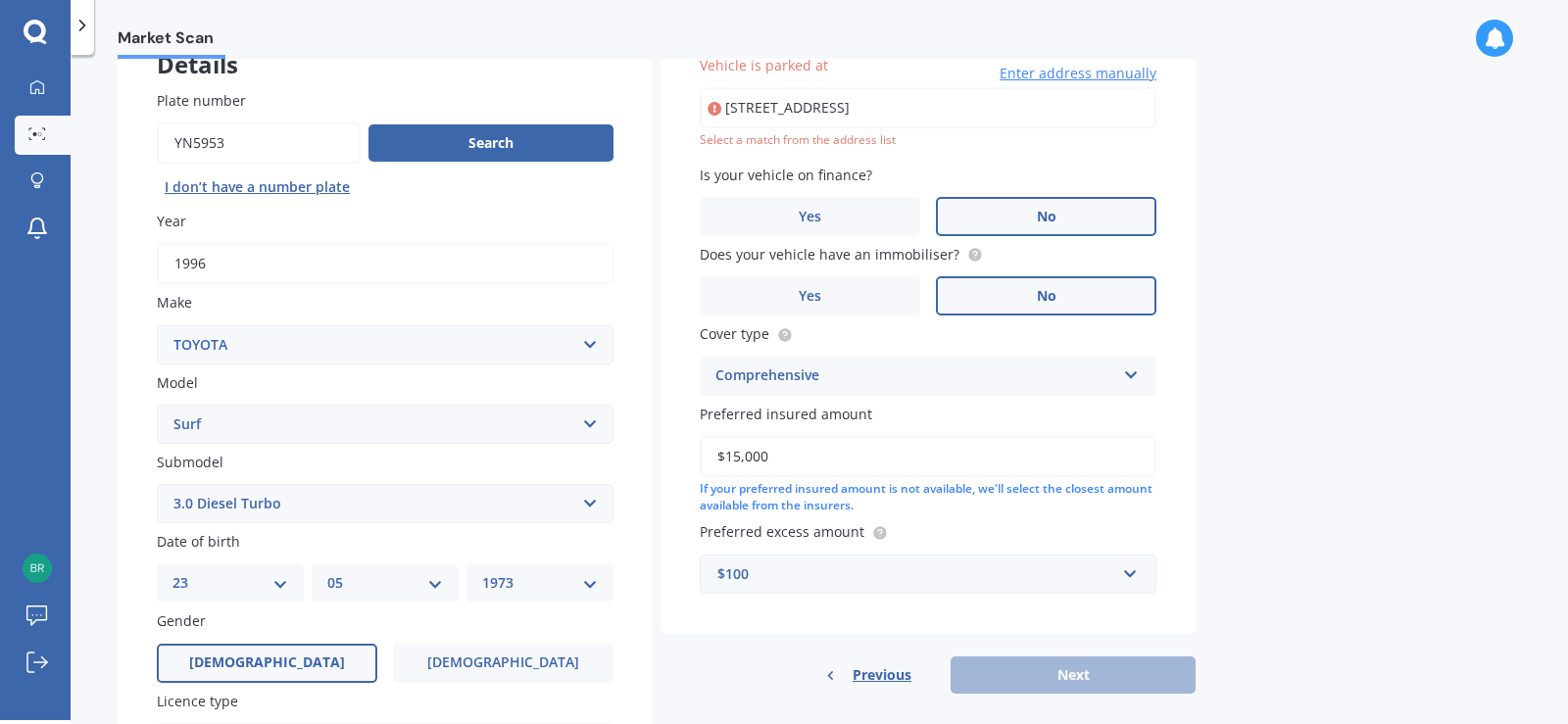
scroll to position [134, 0]
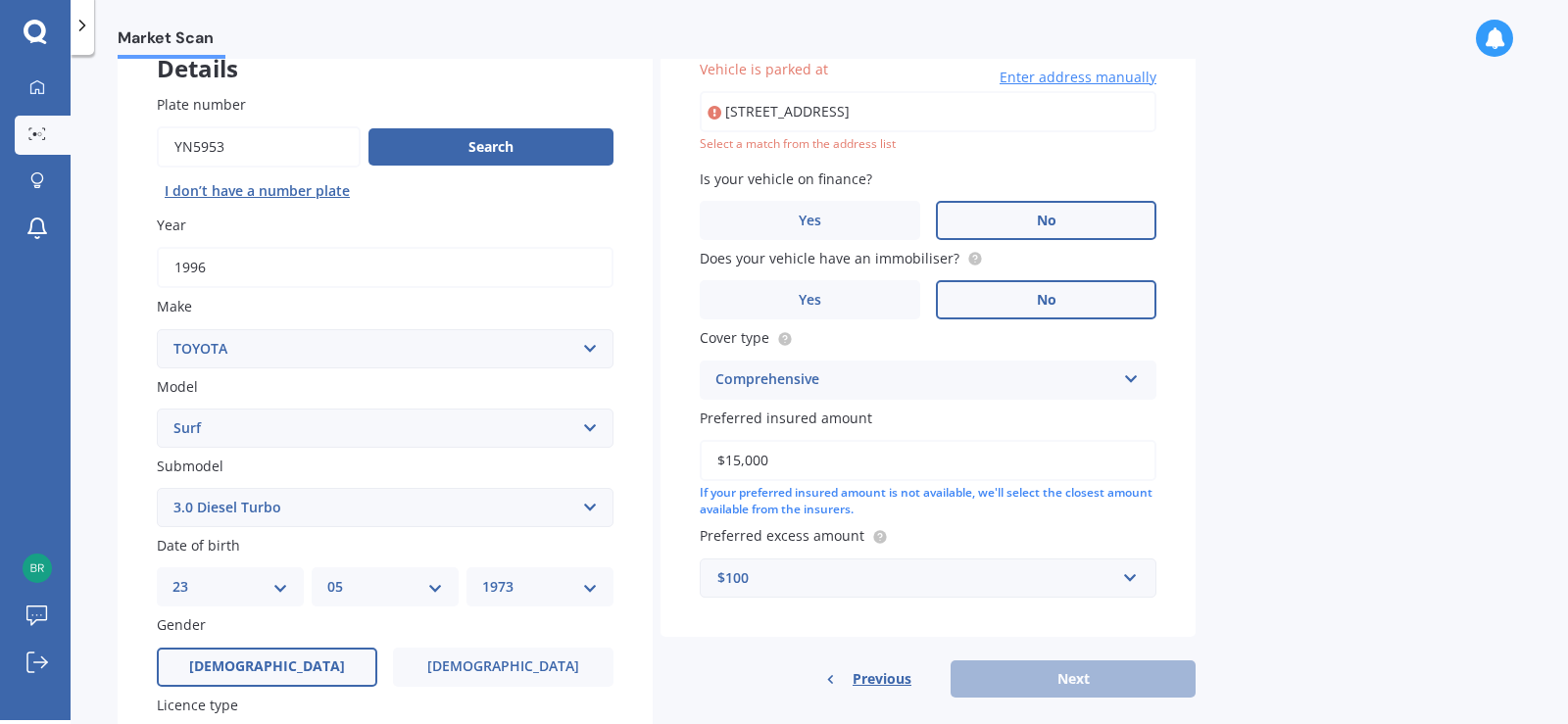
click at [991, 117] on input "25B Wiltshire CourtRangiora 7400" at bounding box center [928, 112] width 457 height 41
click at [850, 111] on input "25B Wiltshire CourtRangiora 7400" at bounding box center [928, 112] width 457 height 41
type input "25B Wiltshire Court, Rangiora 7400"
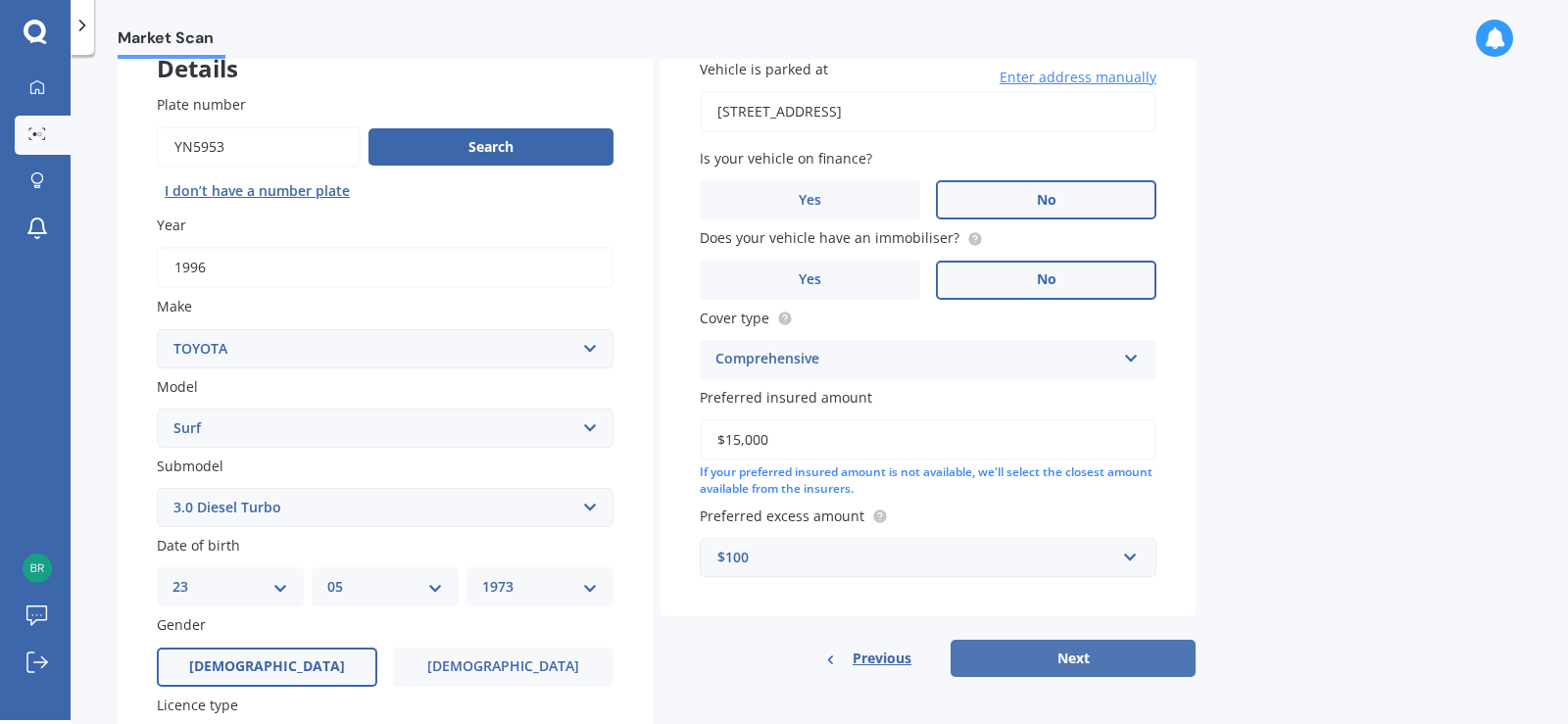
click at [1052, 657] on button "Next" at bounding box center [1073, 659] width 245 height 38
select select "23"
select select "05"
select select "1973"
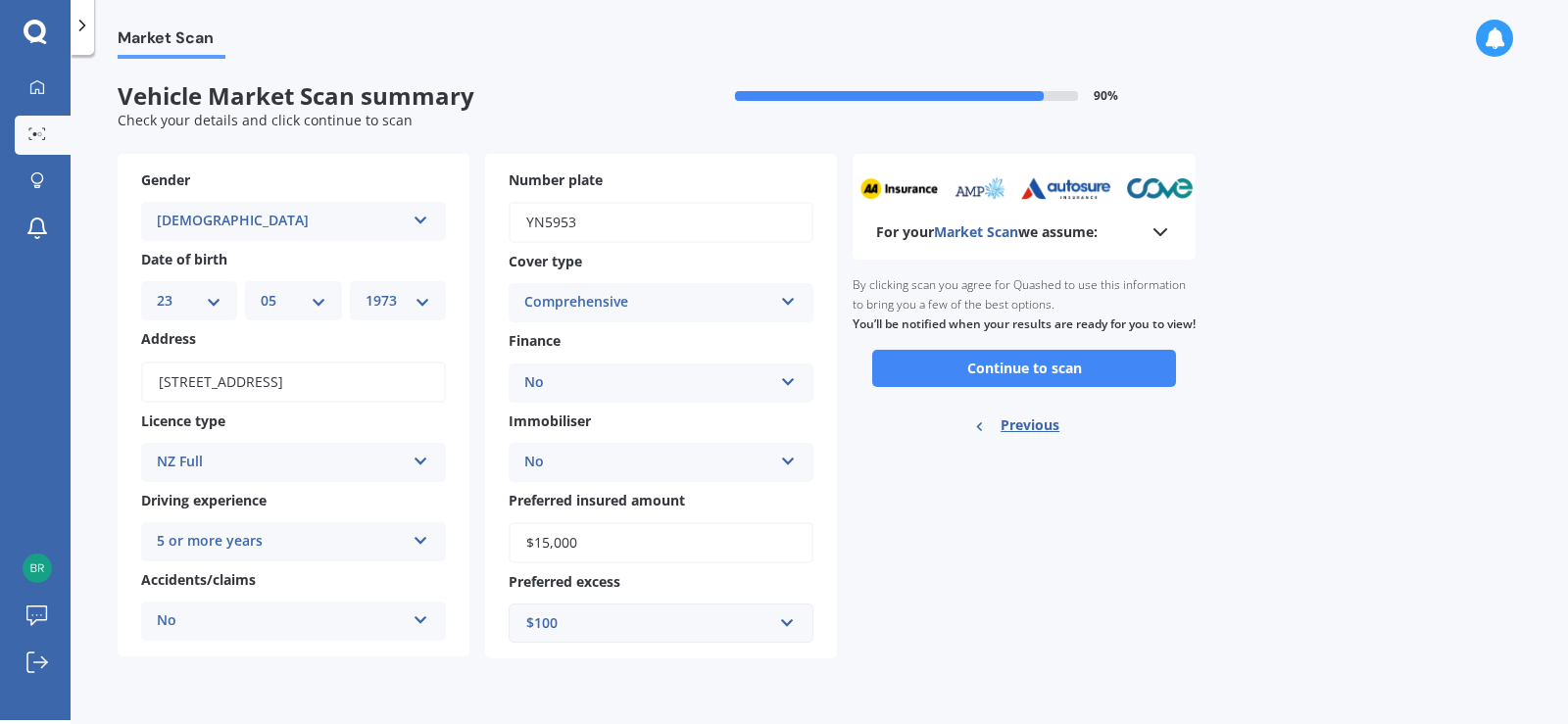
scroll to position [0, 0]
click at [1042, 385] on button "Continue to scan" at bounding box center [1024, 368] width 304 height 38
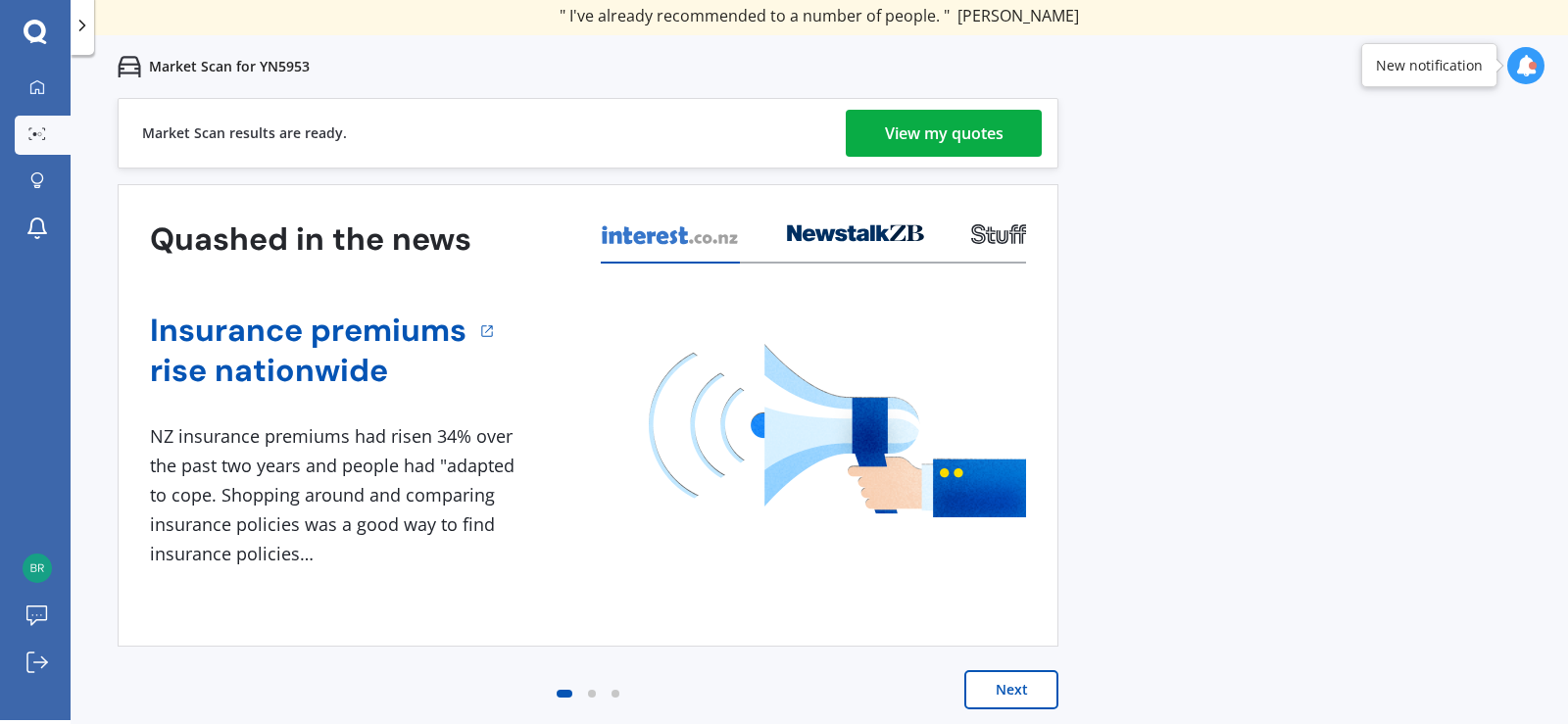
click at [951, 136] on div "View my quotes" at bounding box center [944, 133] width 118 height 47
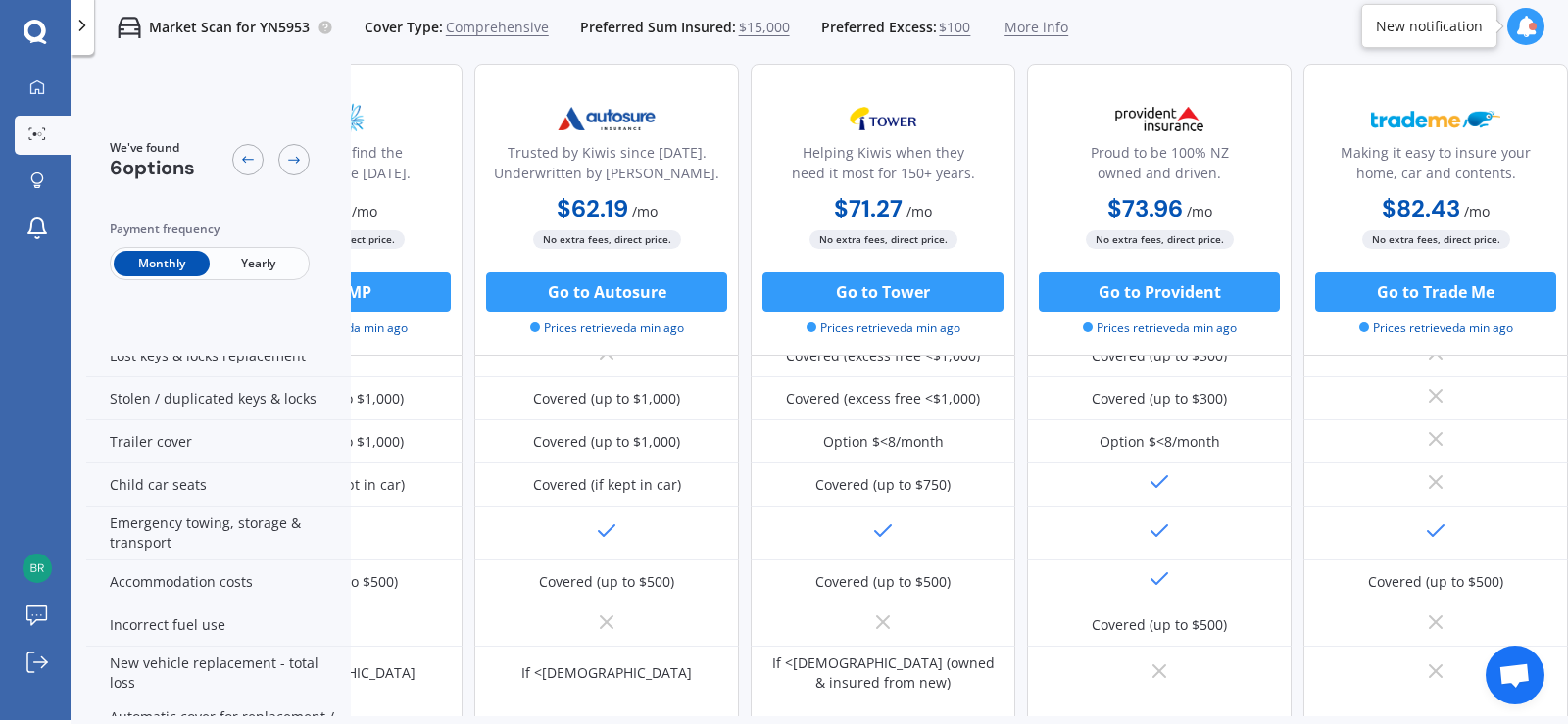
scroll to position [0, 439]
